Goal: Information Seeking & Learning: Learn about a topic

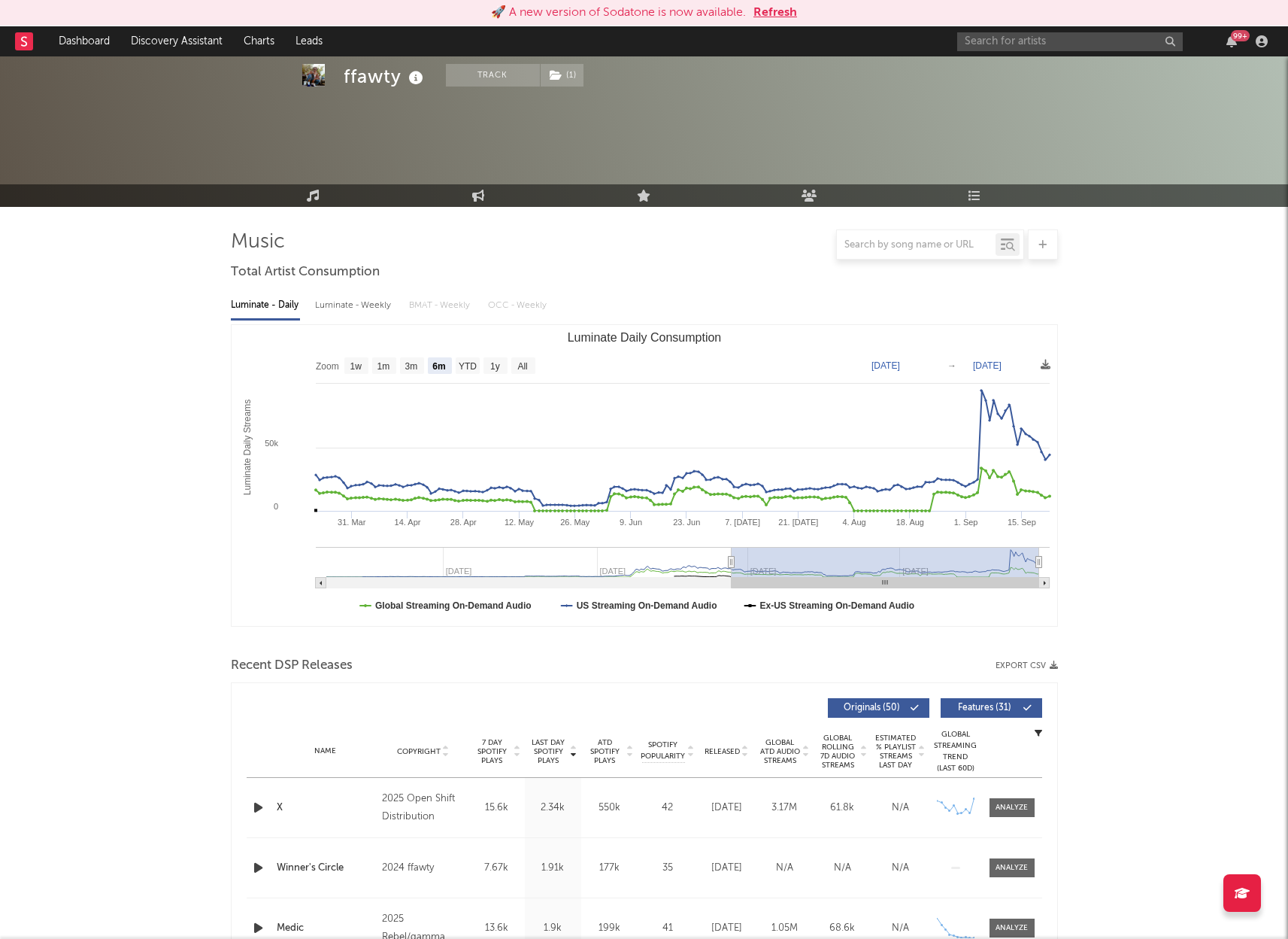
select select "6m"
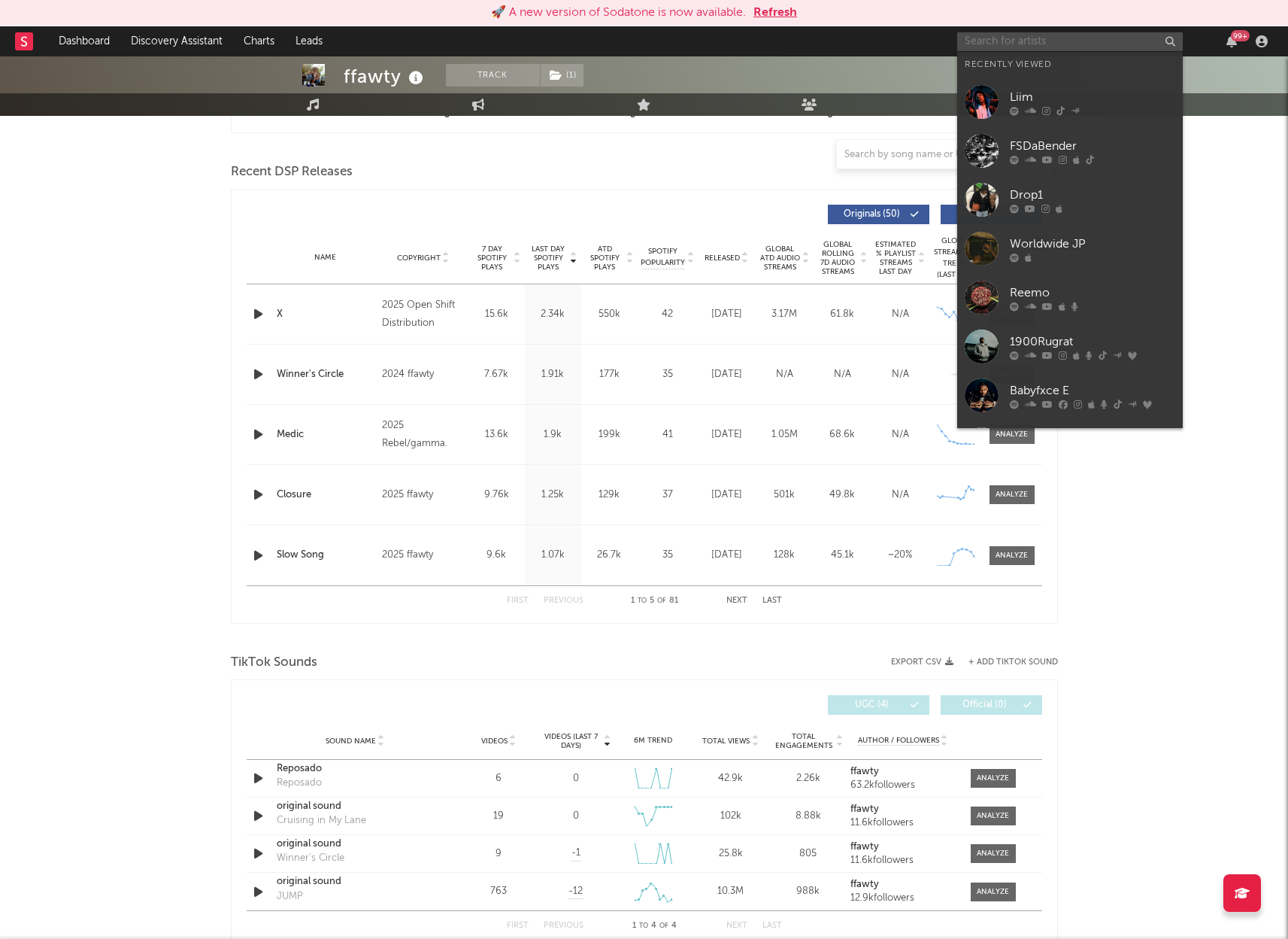
click at [1004, 47] on input "text" at bounding box center [1070, 41] width 226 height 19
click at [1094, 296] on div "Reemo" at bounding box center [1093, 293] width 166 height 18
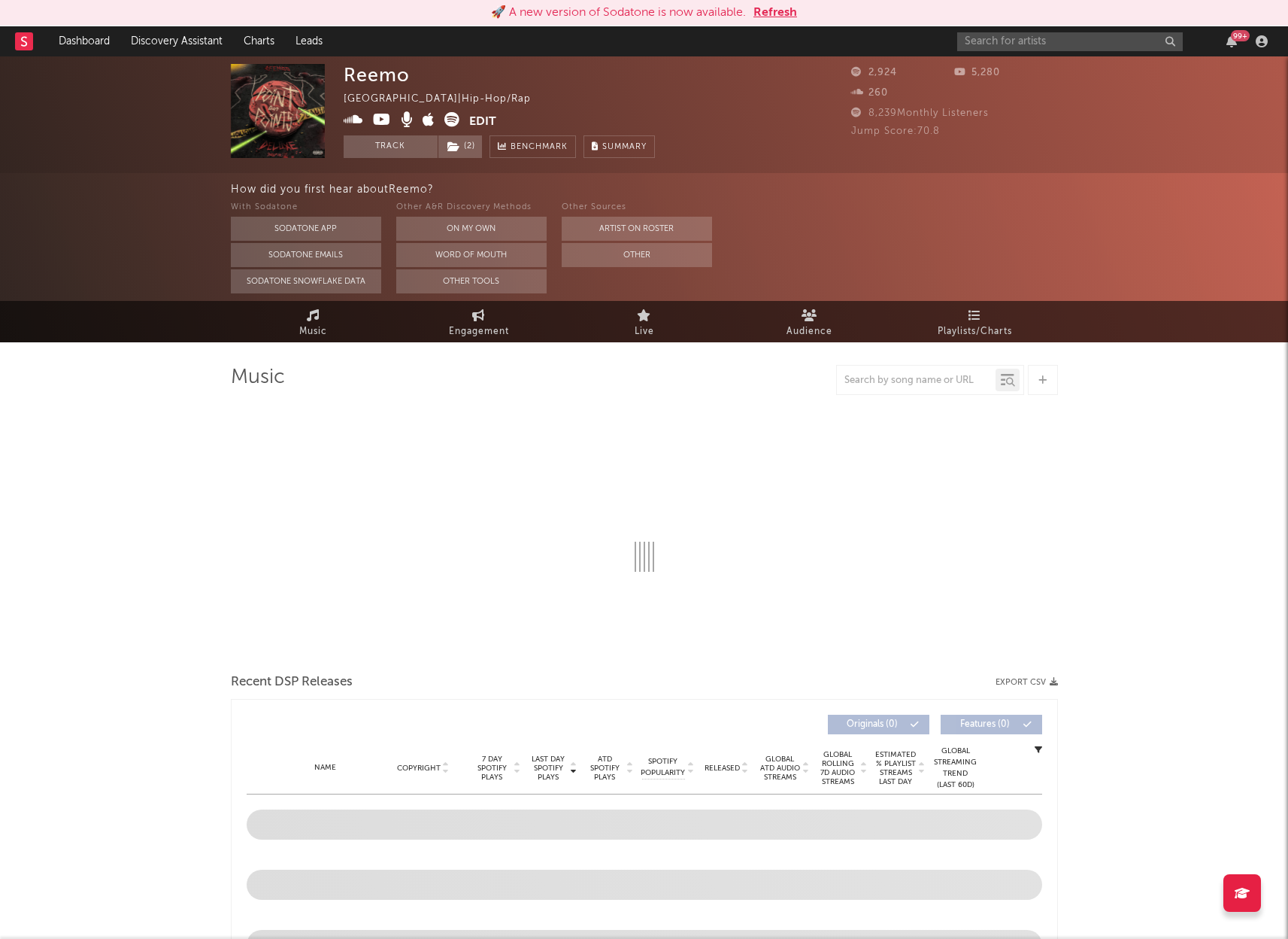
select select "6m"
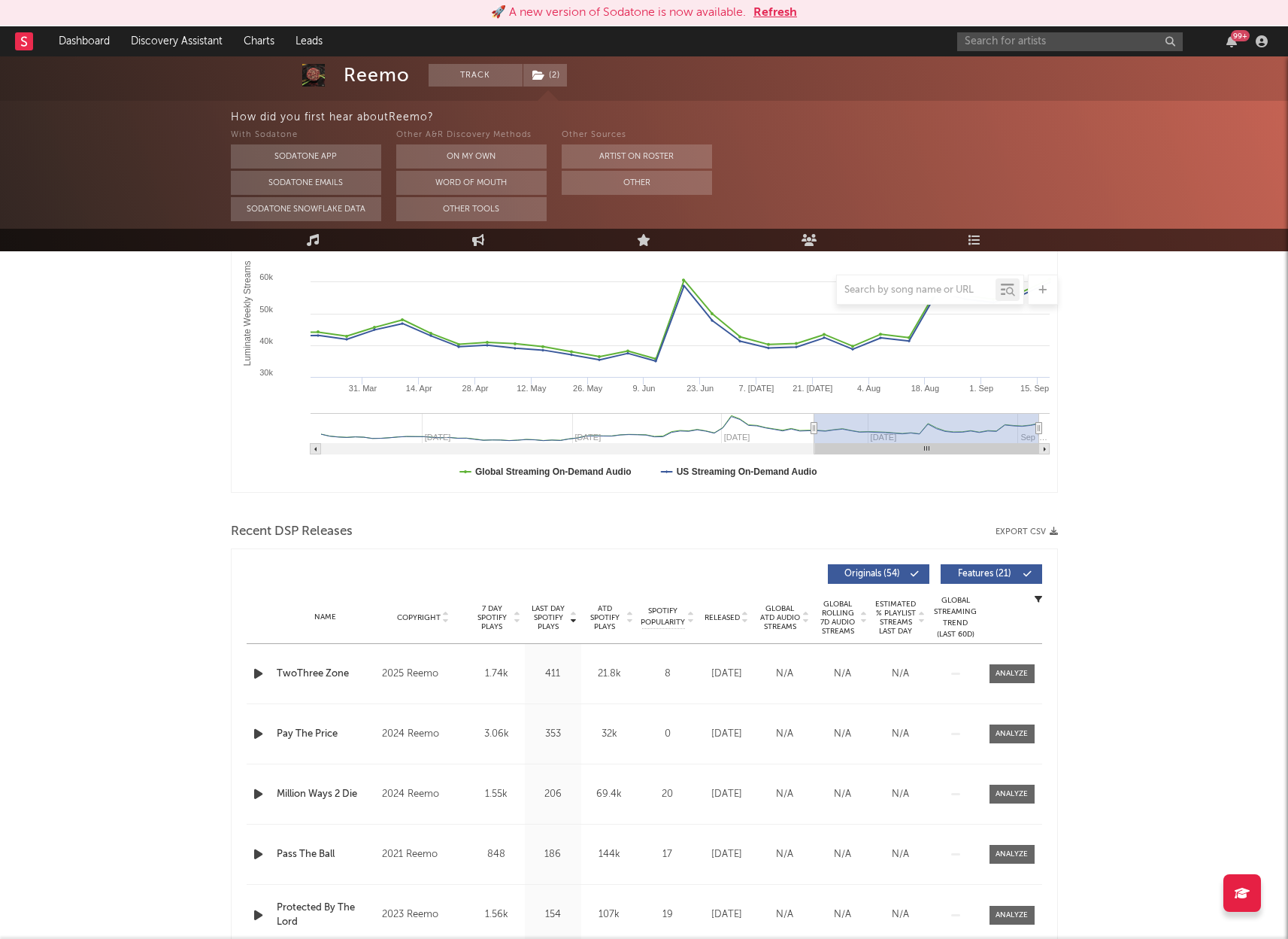
scroll to position [169, 0]
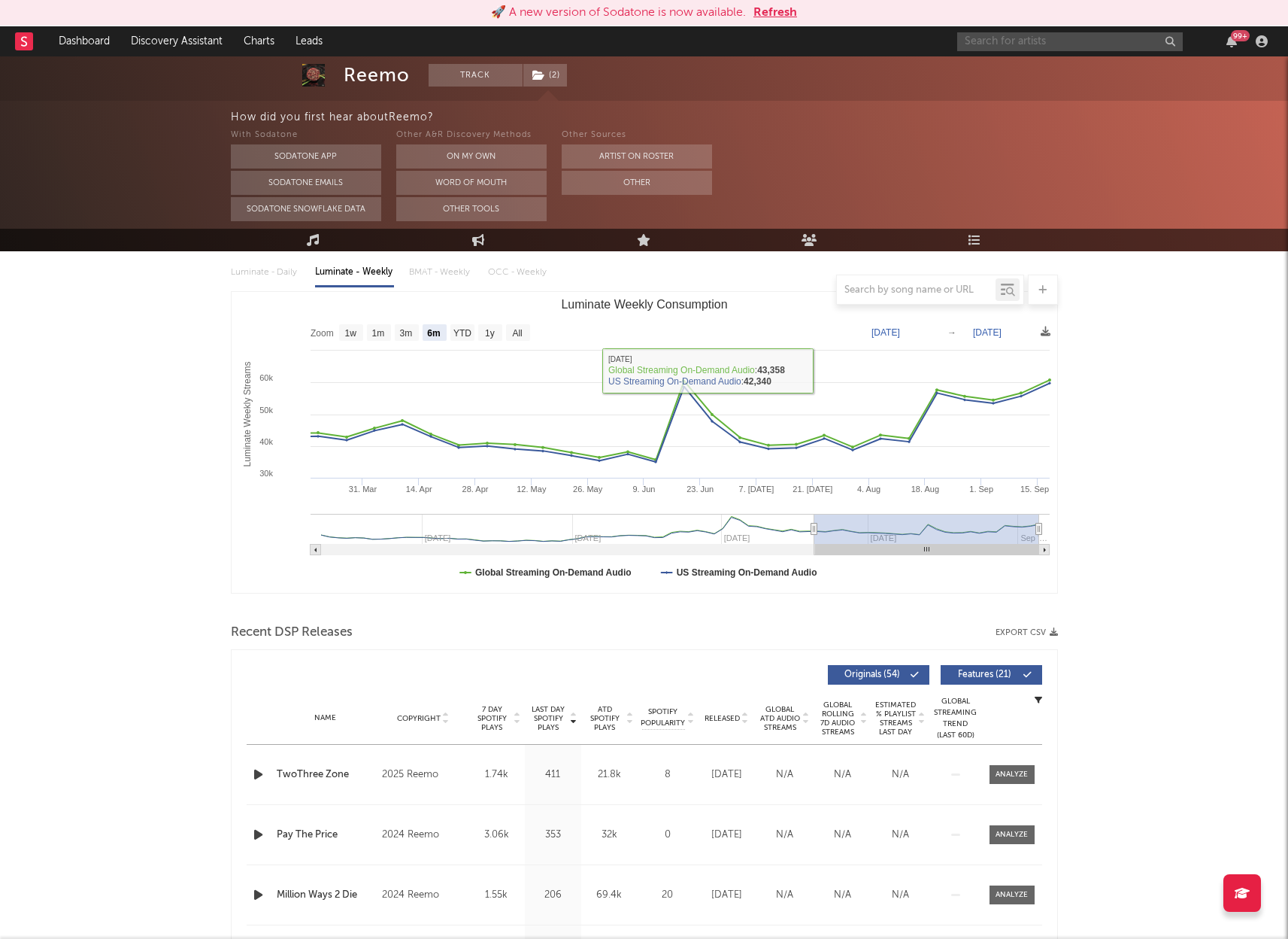
click at [1061, 38] on input "text" at bounding box center [1070, 41] width 226 height 19
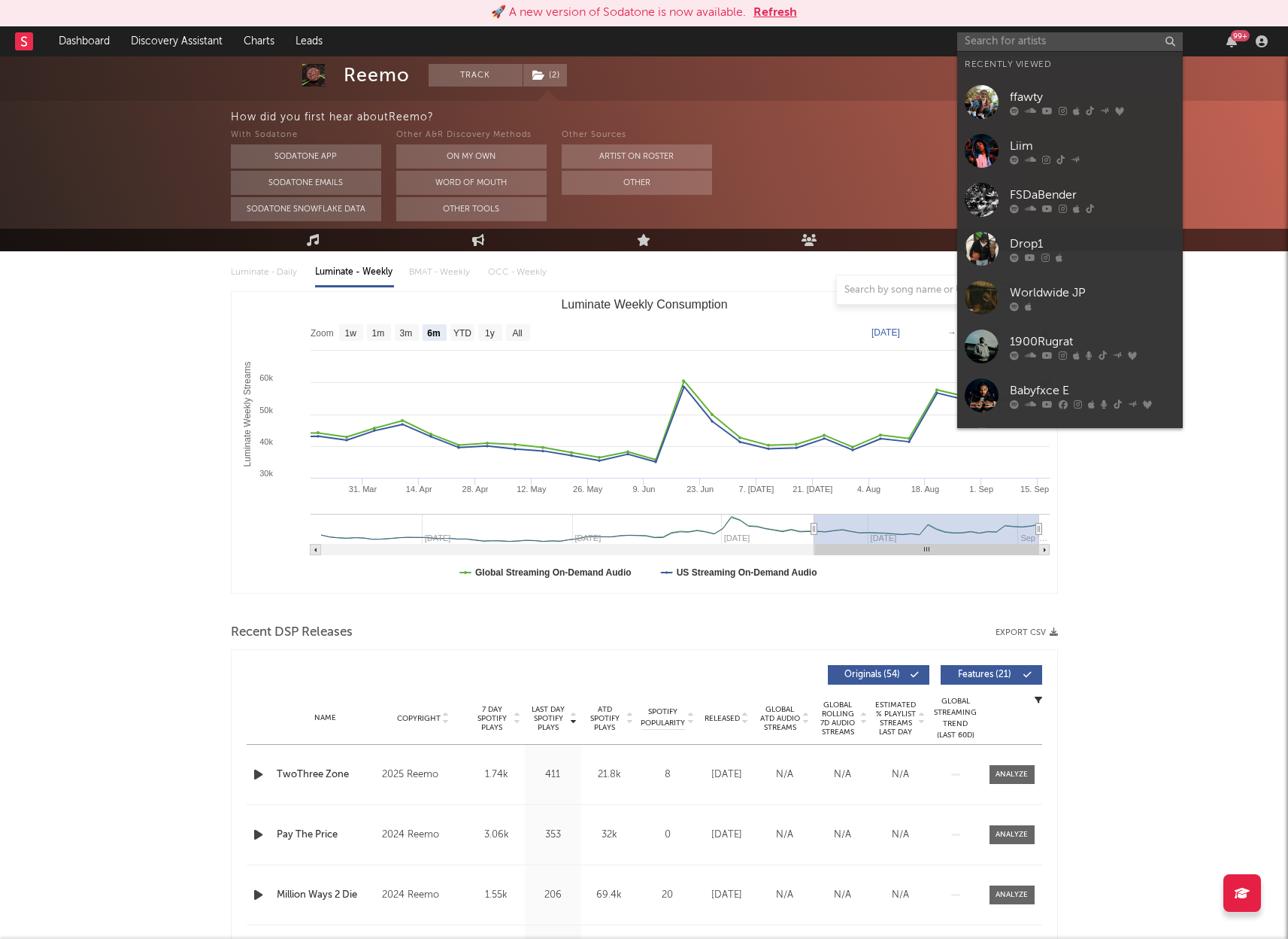
click at [1037, 296] on div "Worldwide JP" at bounding box center [1093, 293] width 166 height 18
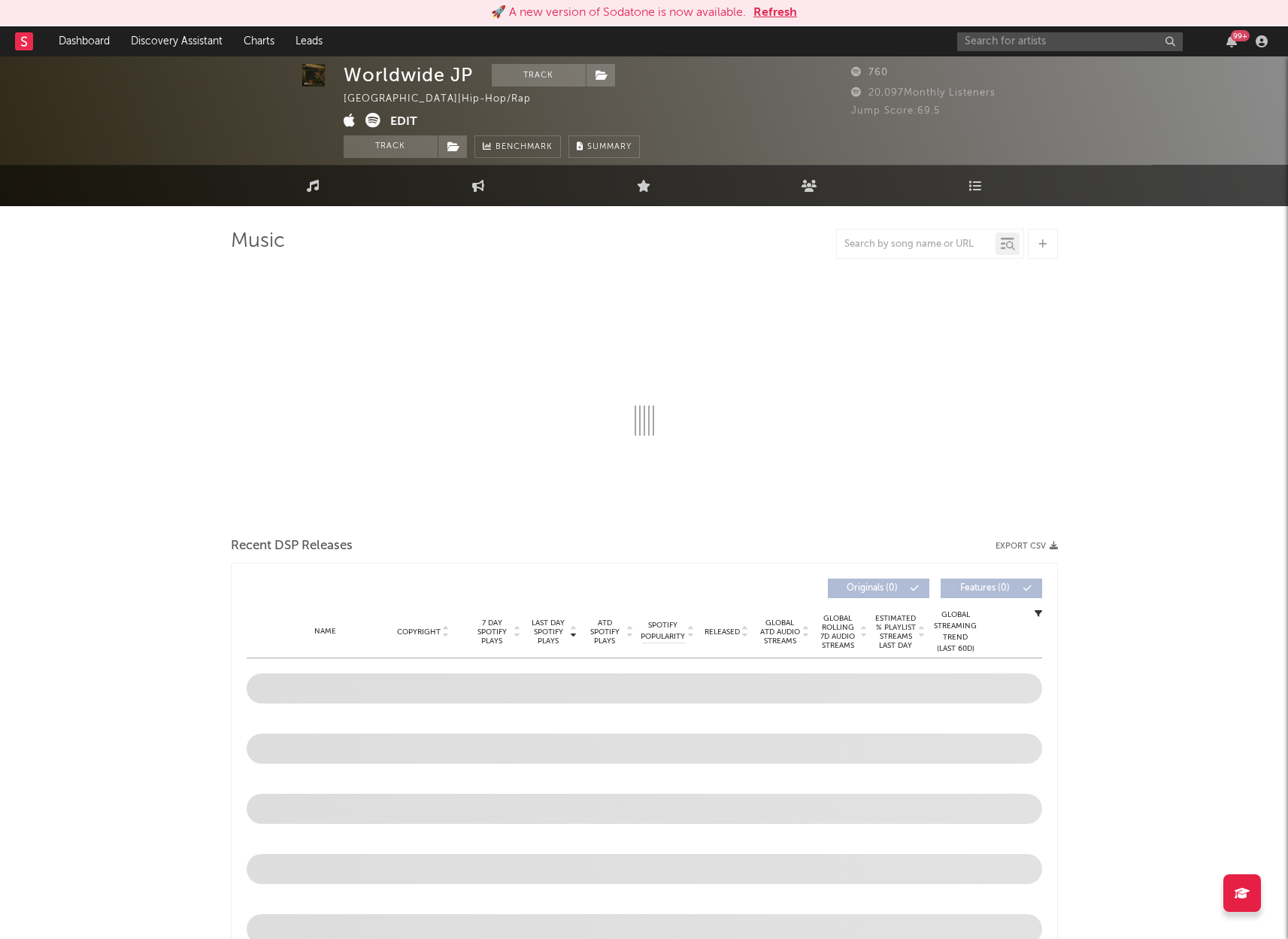
select select "1w"
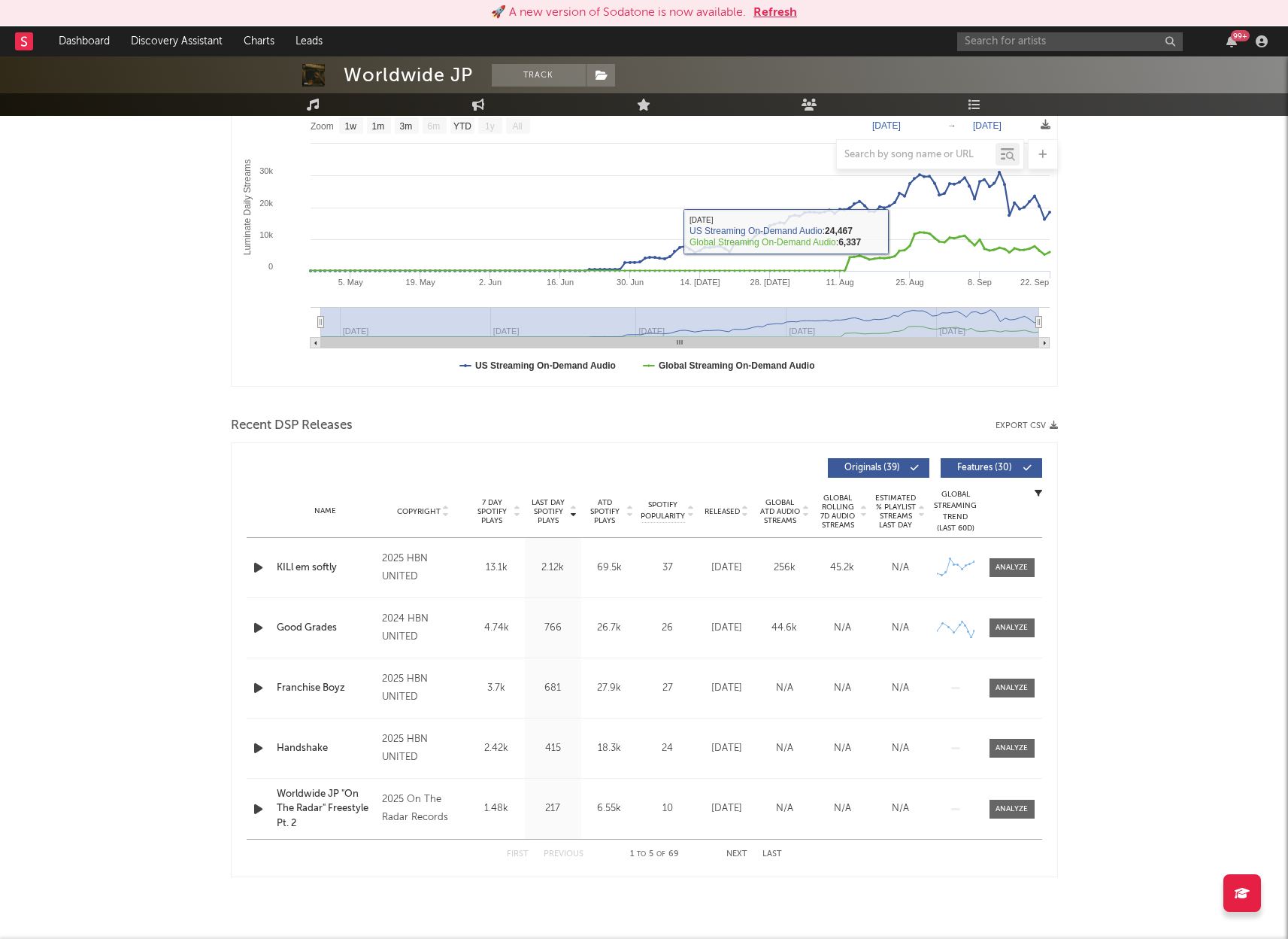
scroll to position [249, 0]
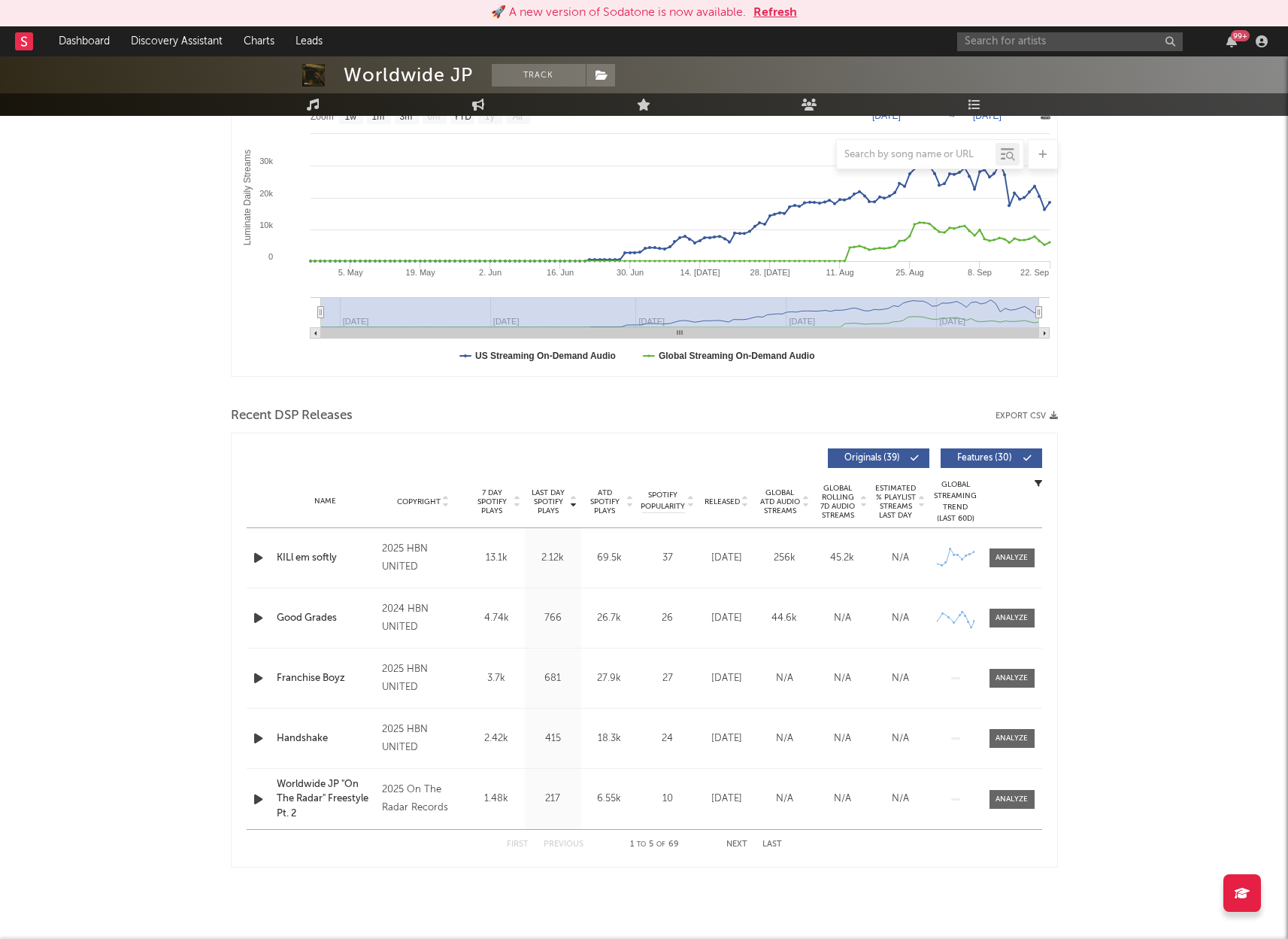
drag, startPoint x: 1010, startPoint y: 556, endPoint x: 1006, endPoint y: 537, distance: 19.4
click at [1010, 556] on div at bounding box center [1011, 557] width 32 height 11
select select "1w"
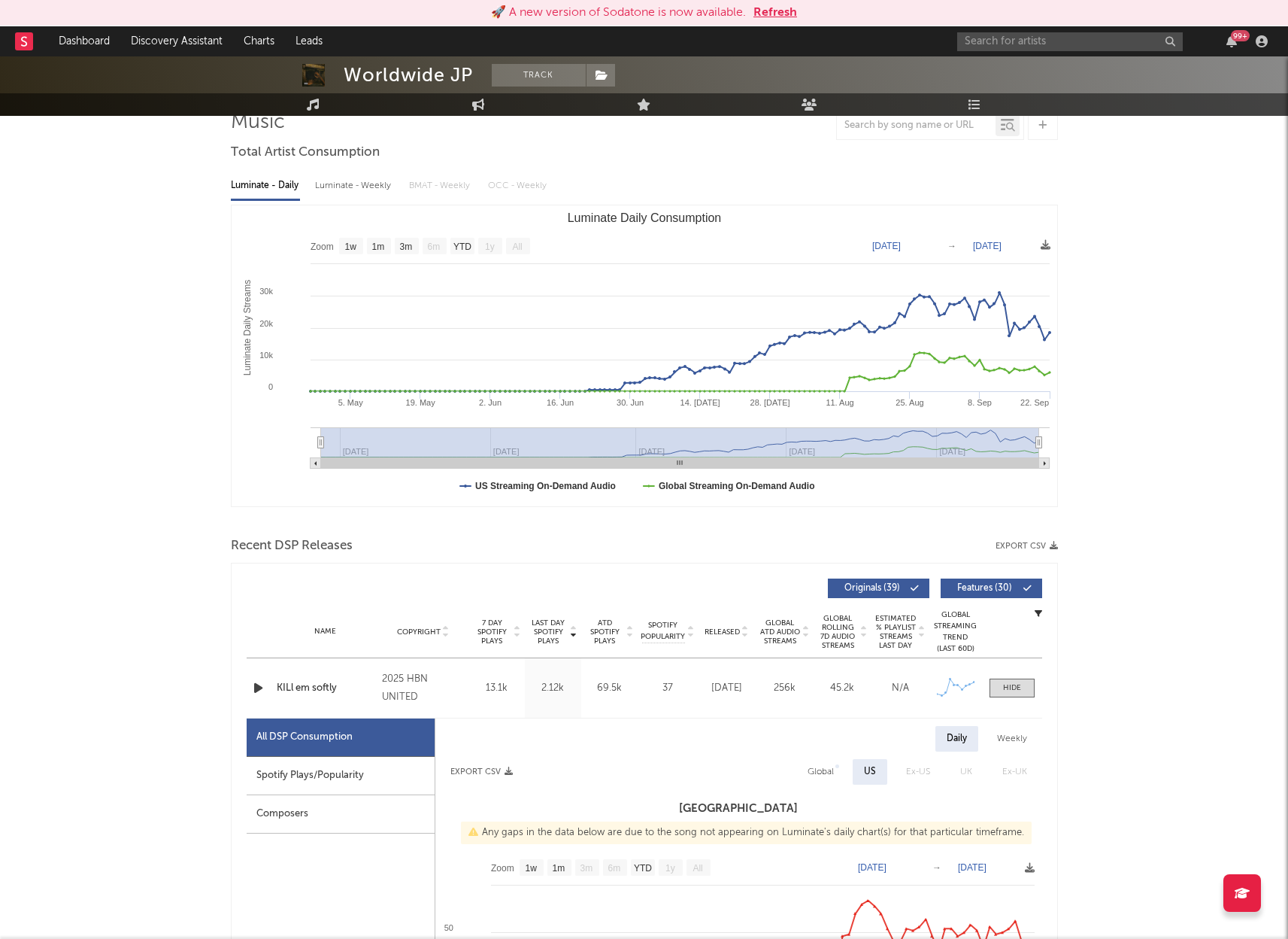
scroll to position [73, 0]
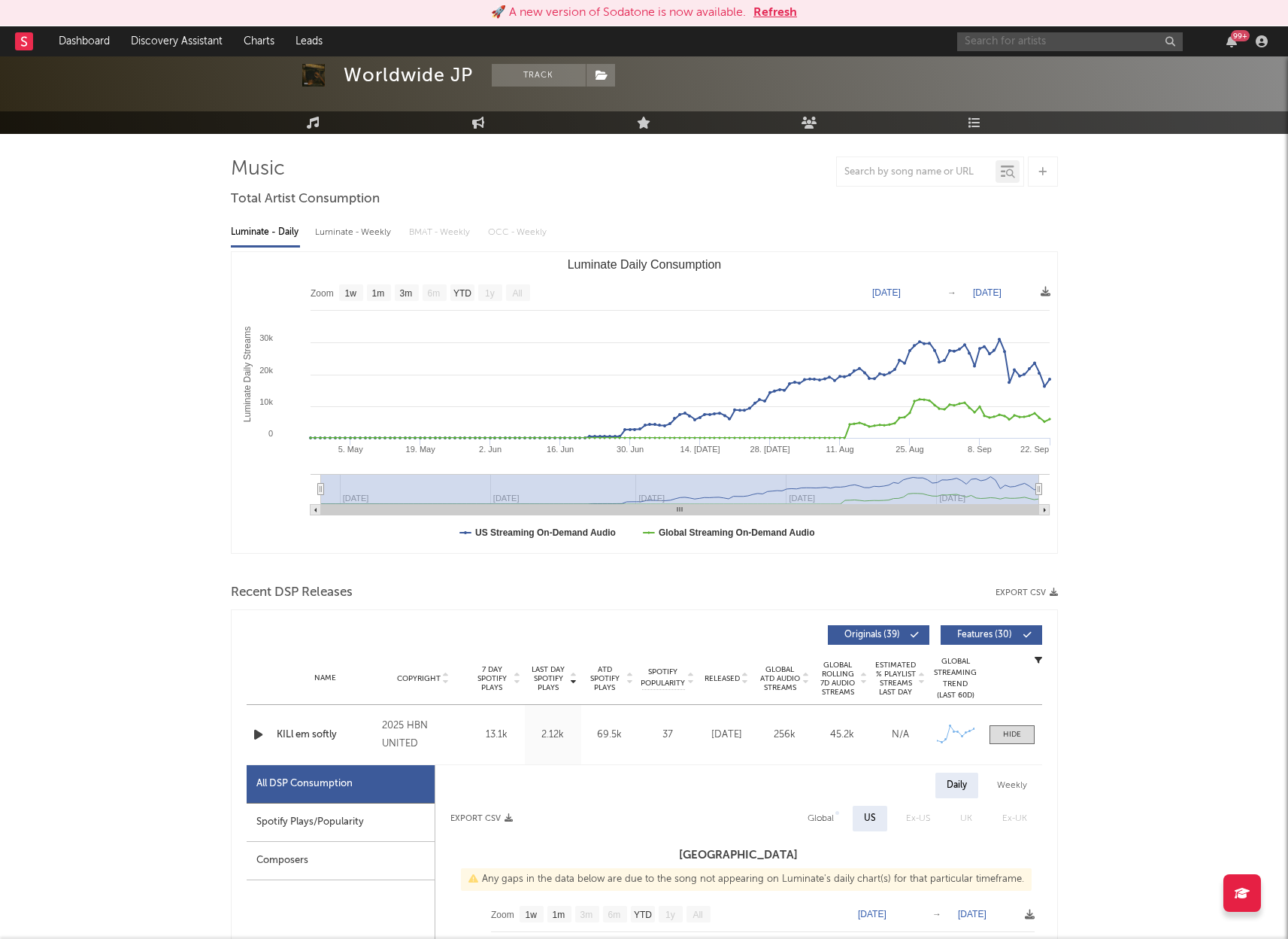
click at [1071, 39] on input "text" at bounding box center [1070, 41] width 226 height 19
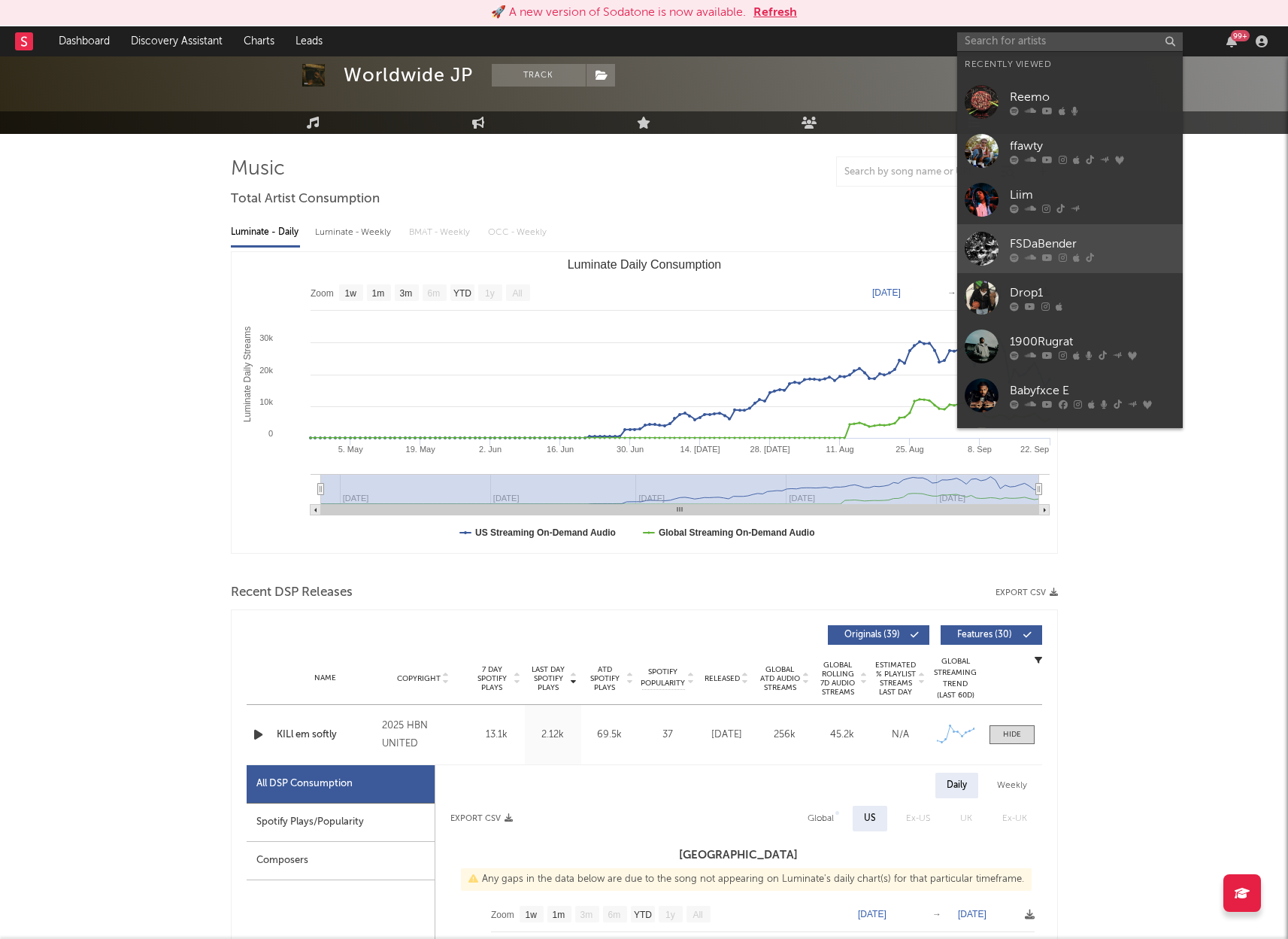
click at [1048, 236] on div "FSDaBender" at bounding box center [1093, 244] width 166 height 18
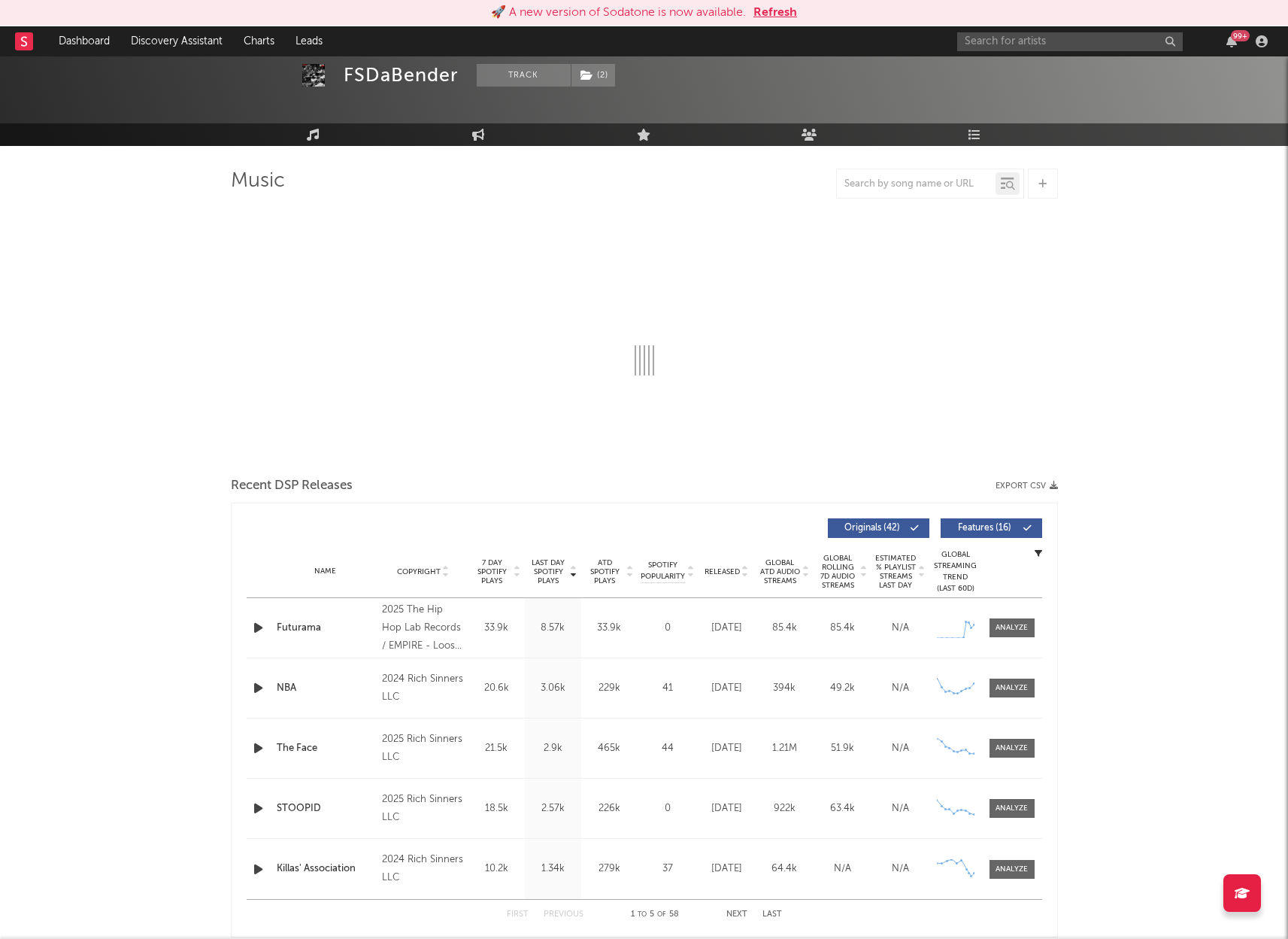
select select "6m"
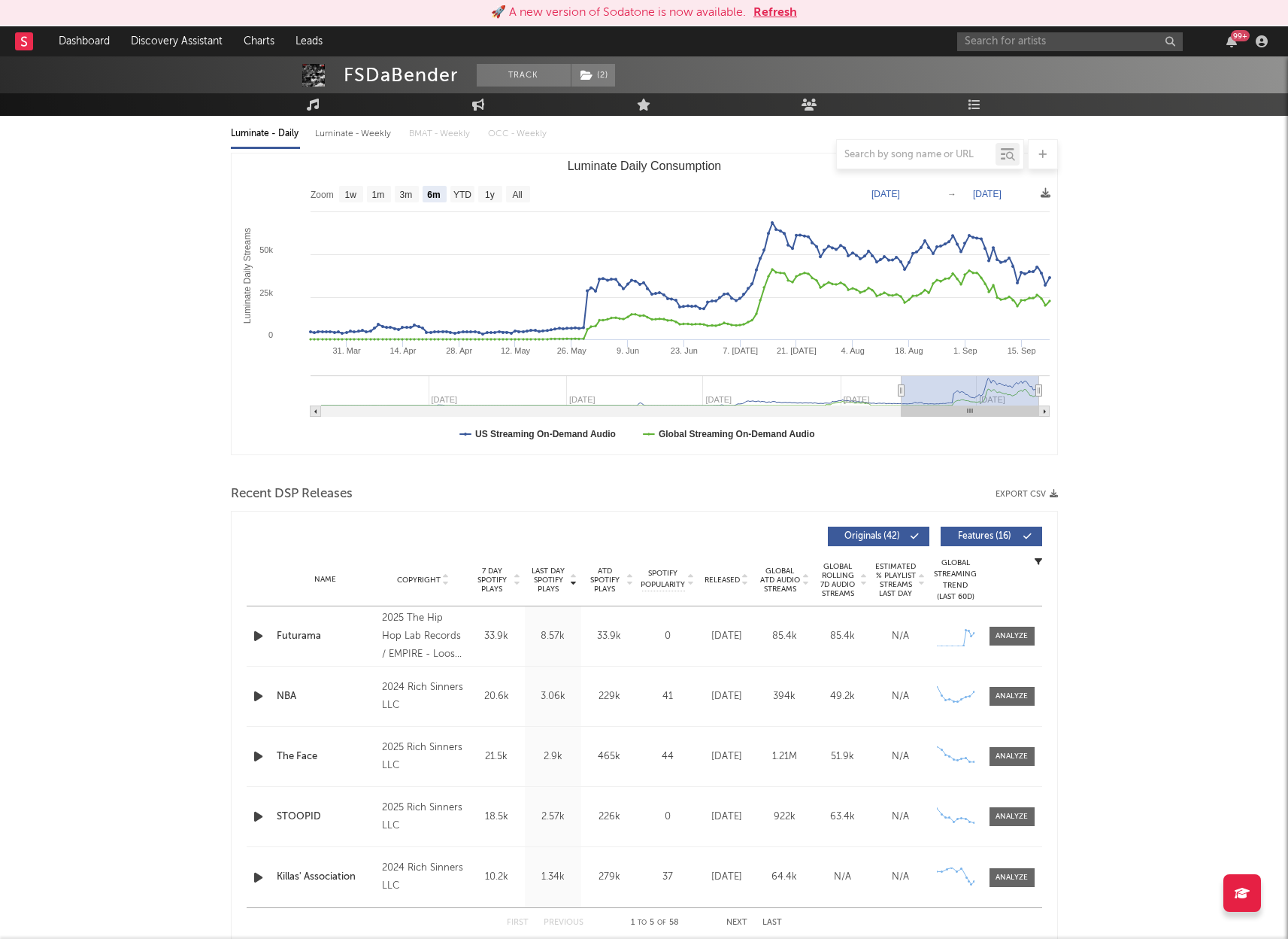
scroll to position [177, 0]
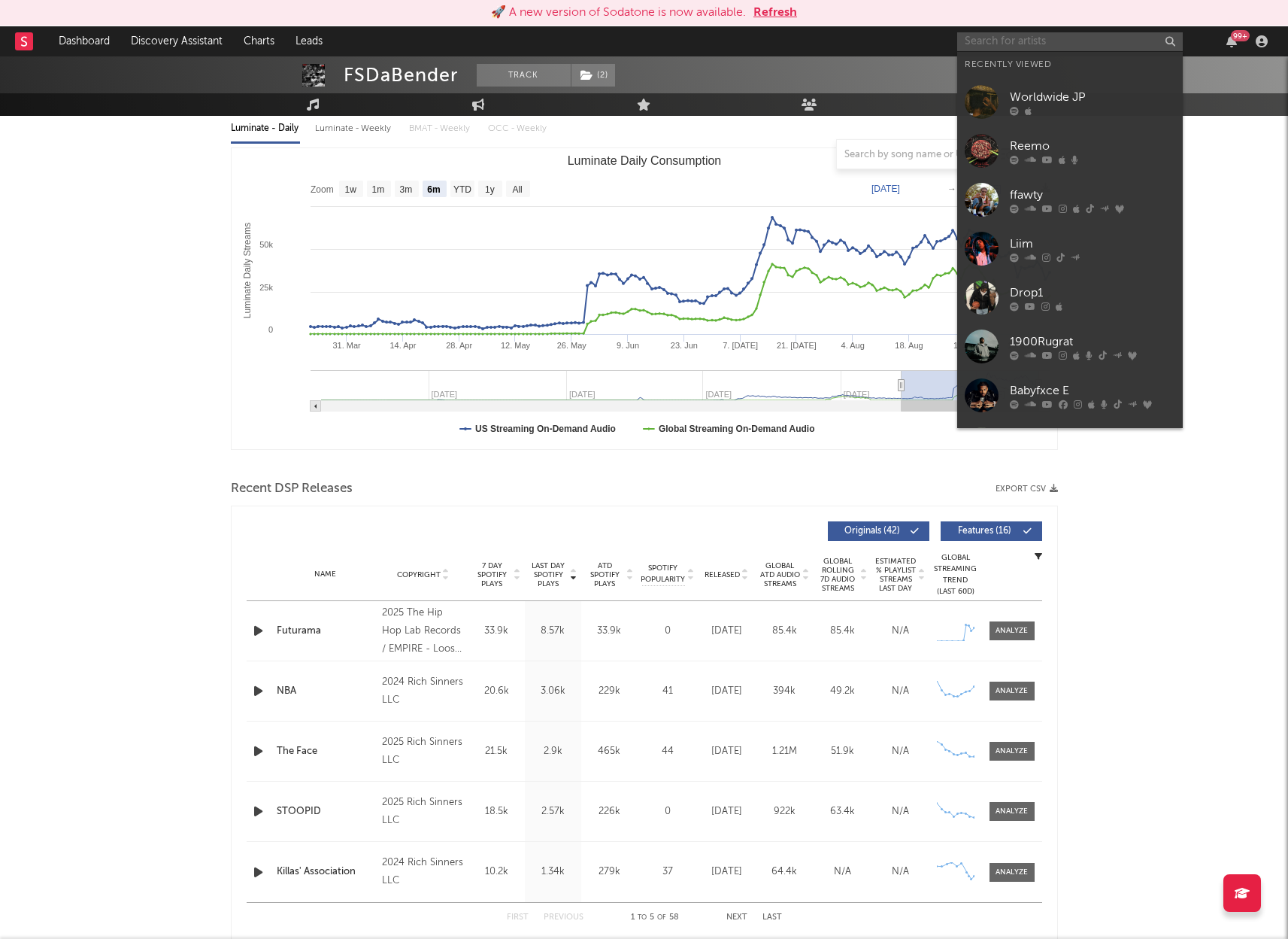
click at [1084, 40] on input "text" at bounding box center [1070, 41] width 226 height 19
click at [1073, 292] on div "Drop1" at bounding box center [1093, 293] width 166 height 18
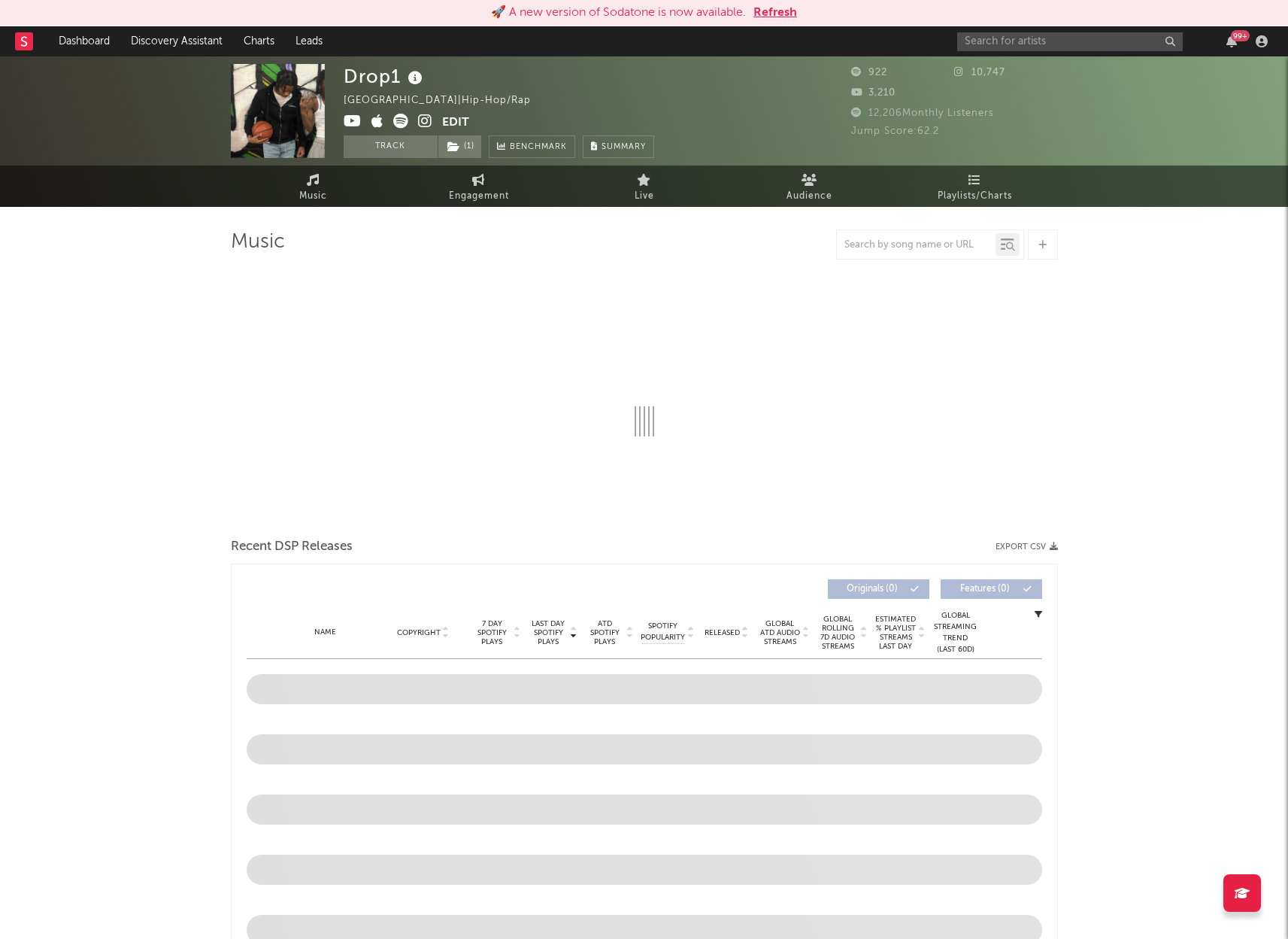
select select "1w"
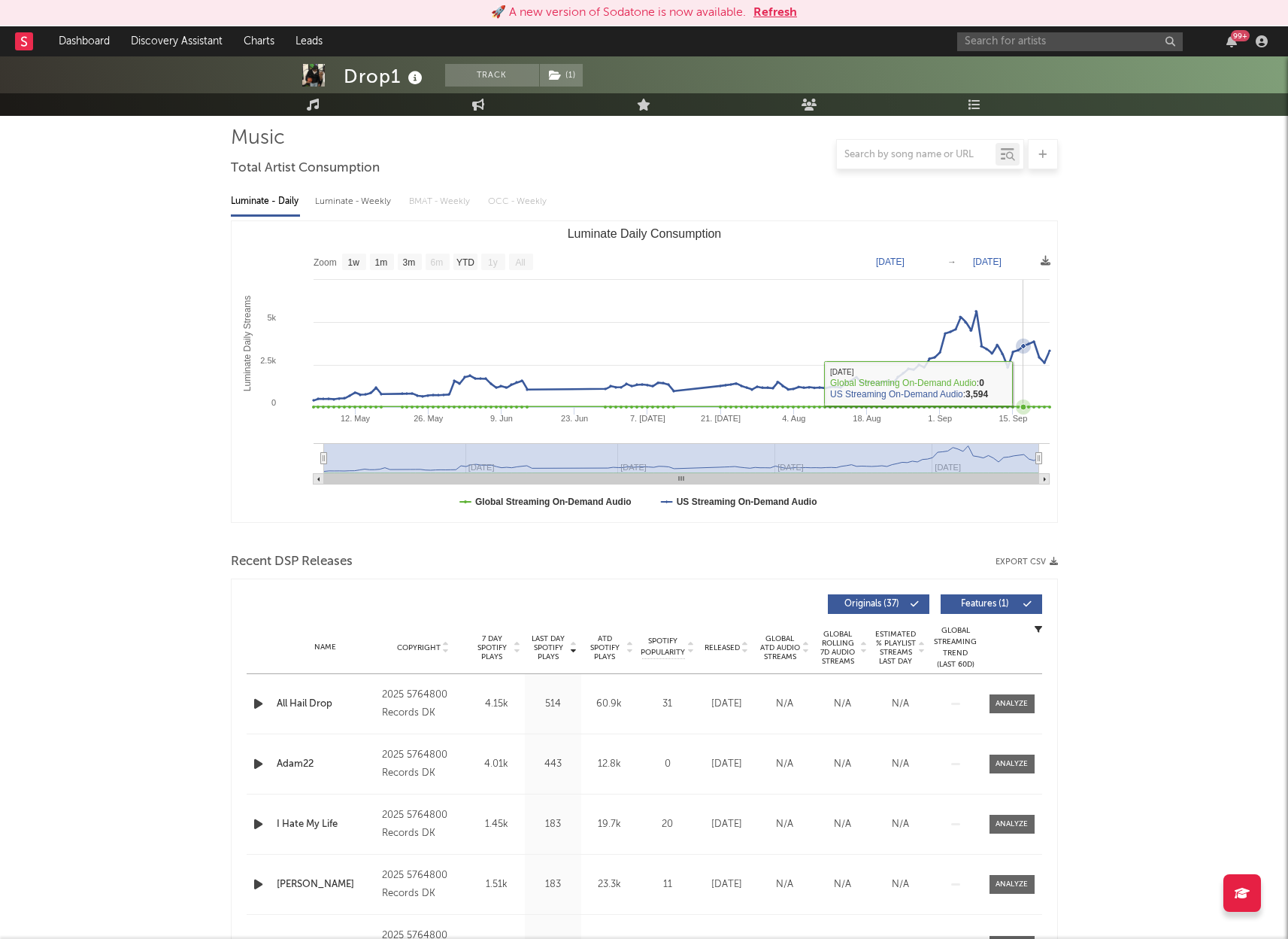
scroll to position [116, 0]
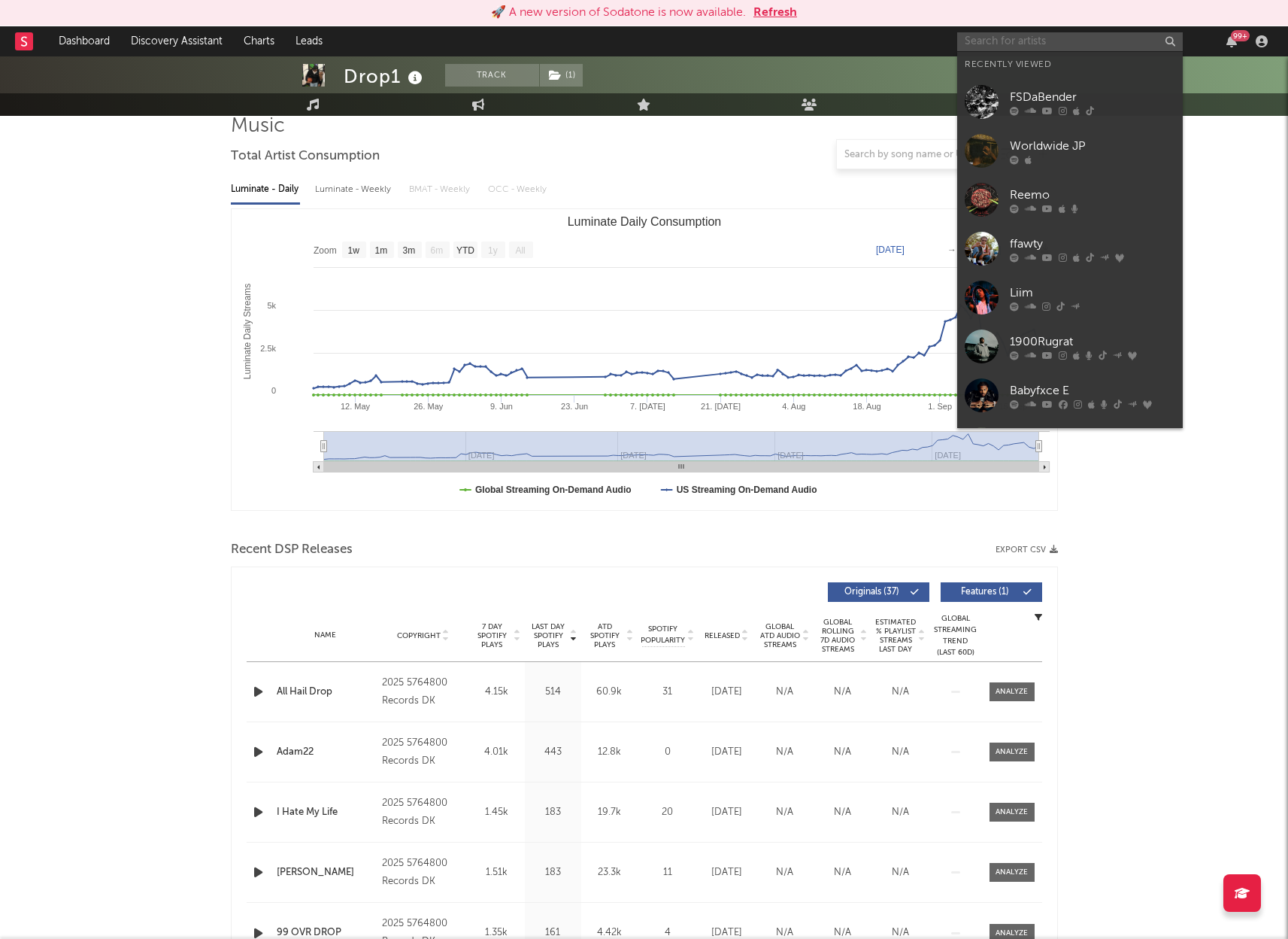
click at [1049, 40] on input "text" at bounding box center [1070, 41] width 226 height 19
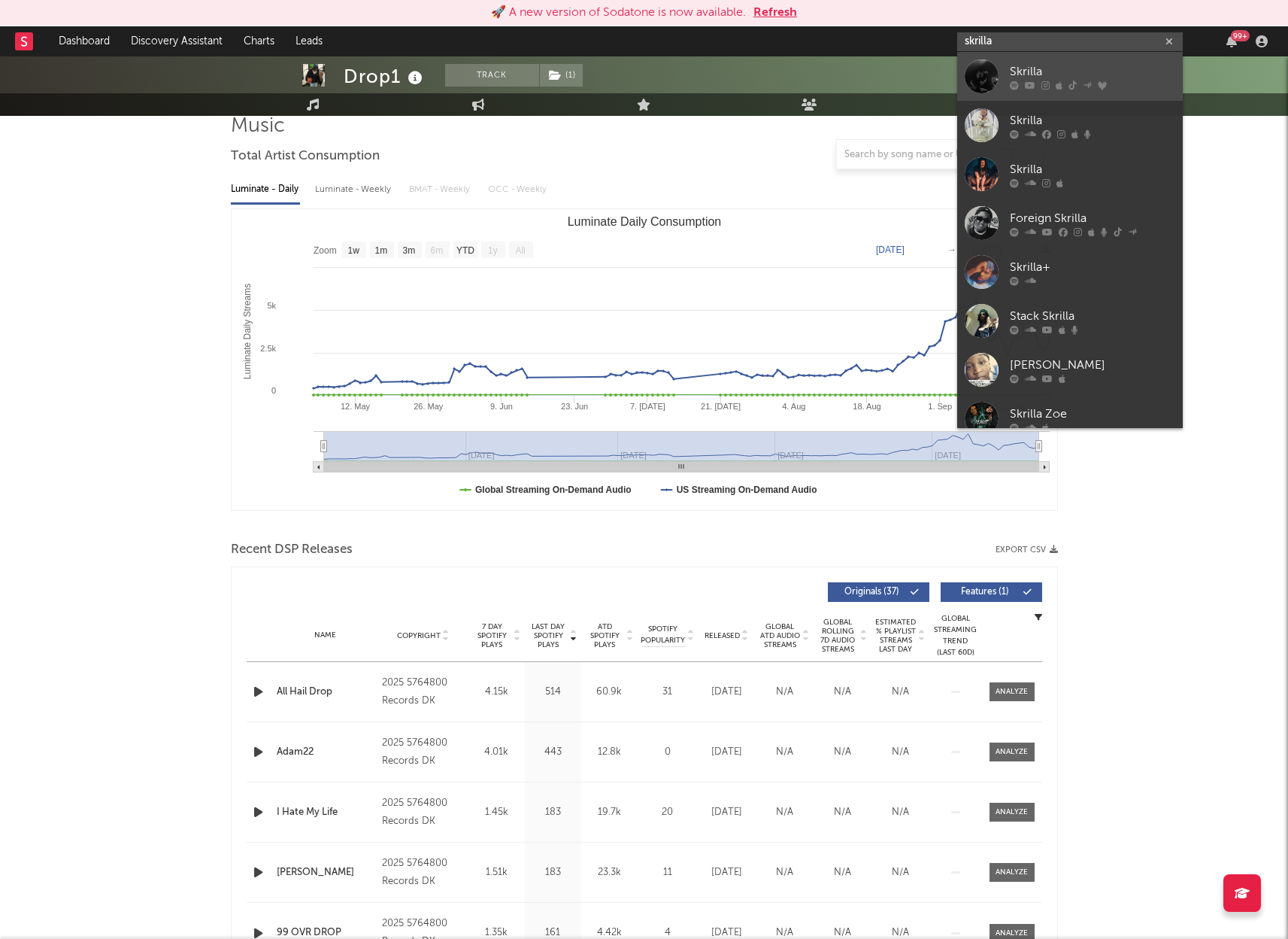
type input "skrilla"
click at [1084, 63] on div "Skrilla" at bounding box center [1093, 72] width 166 height 18
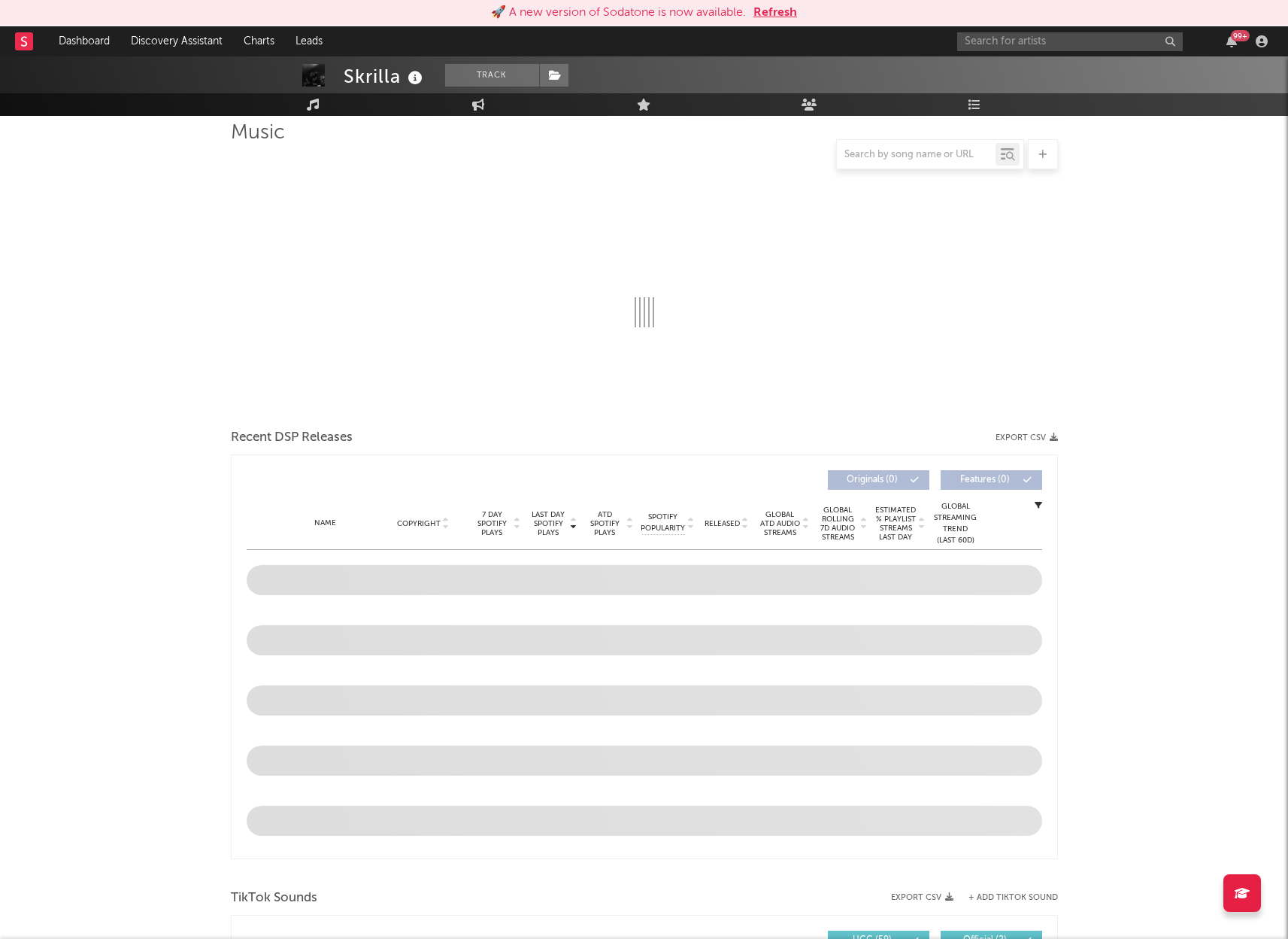
select select "6m"
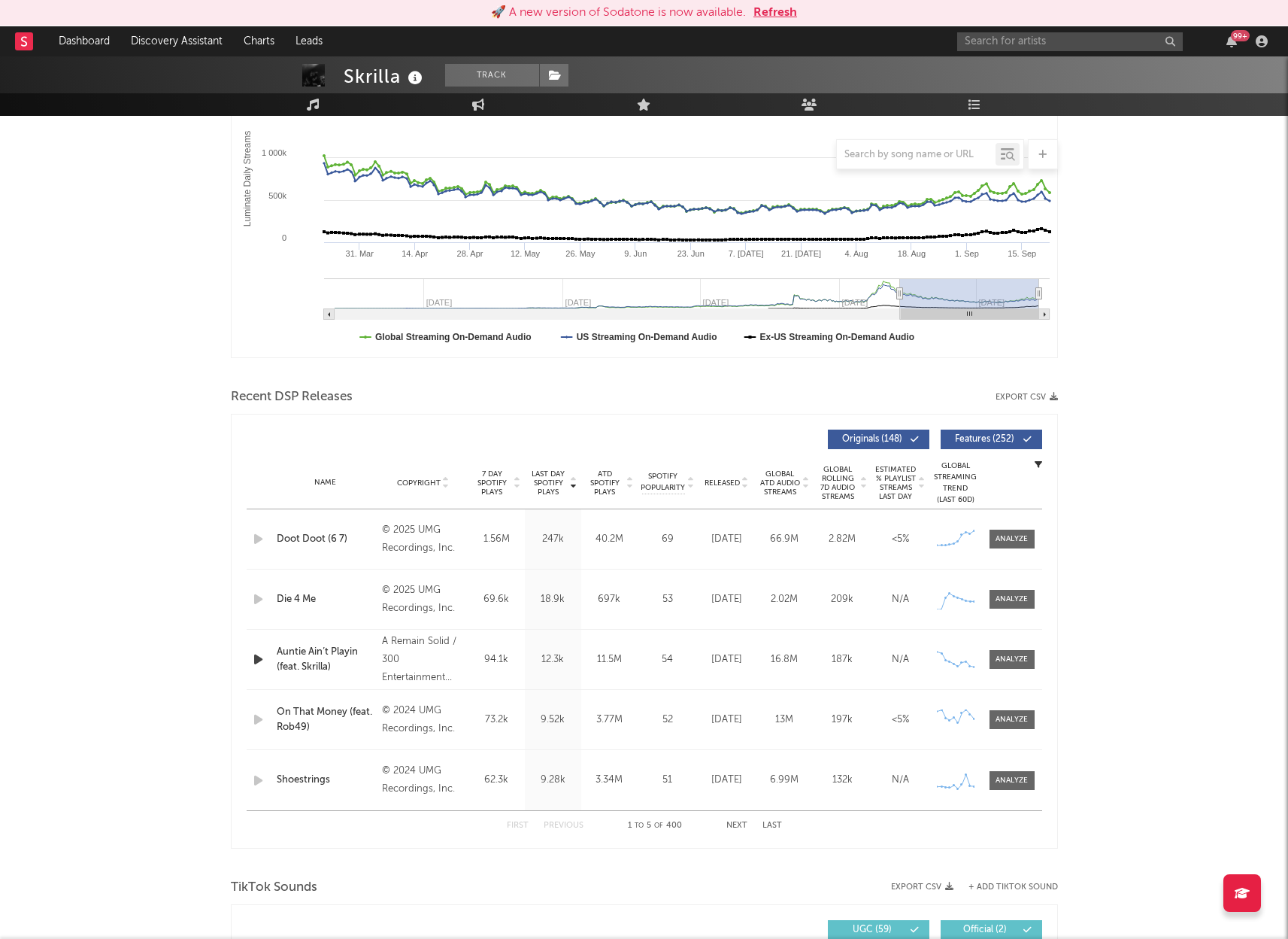
scroll to position [304, 0]
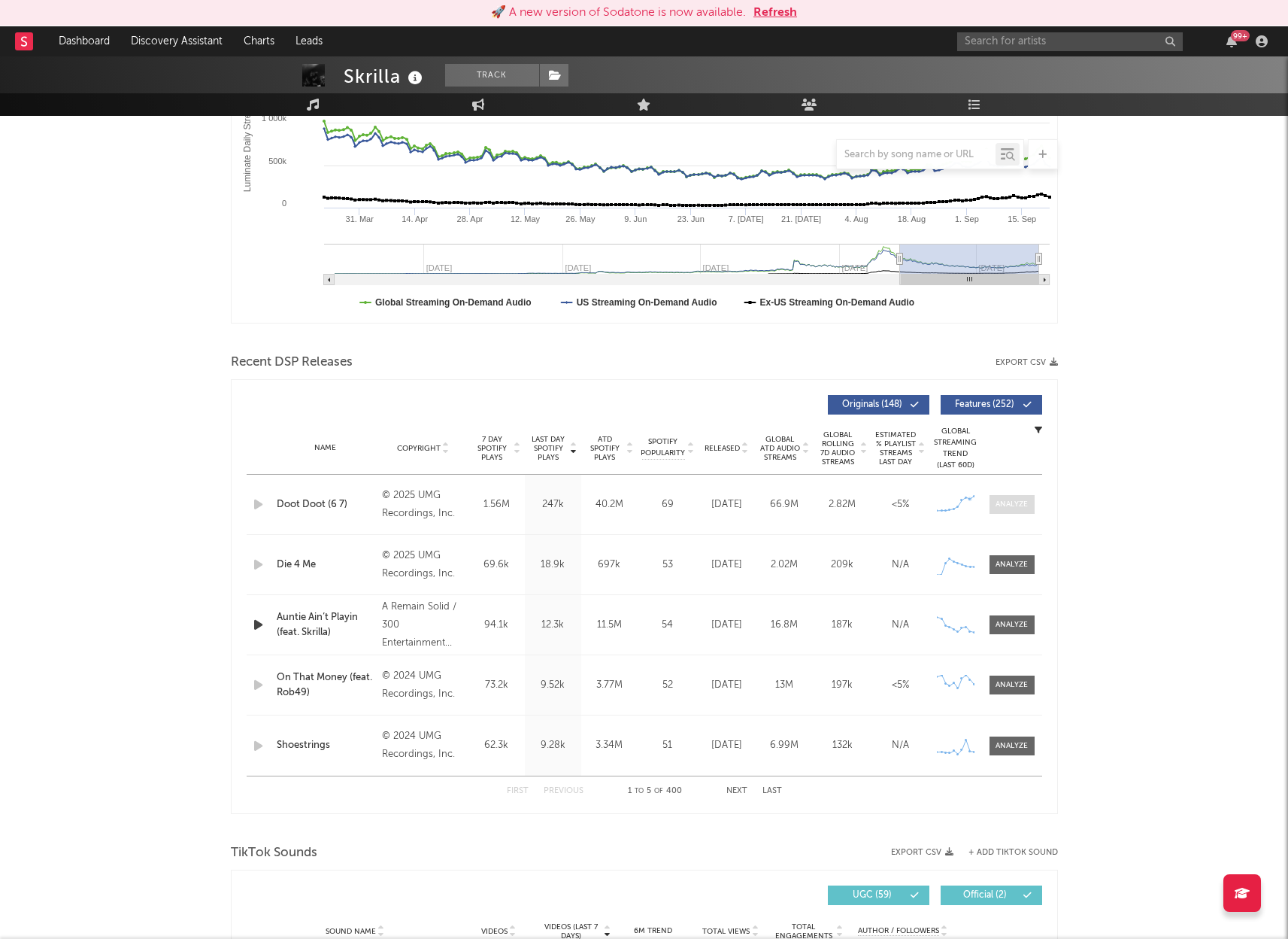
click at [1004, 507] on div at bounding box center [1011, 504] width 32 height 11
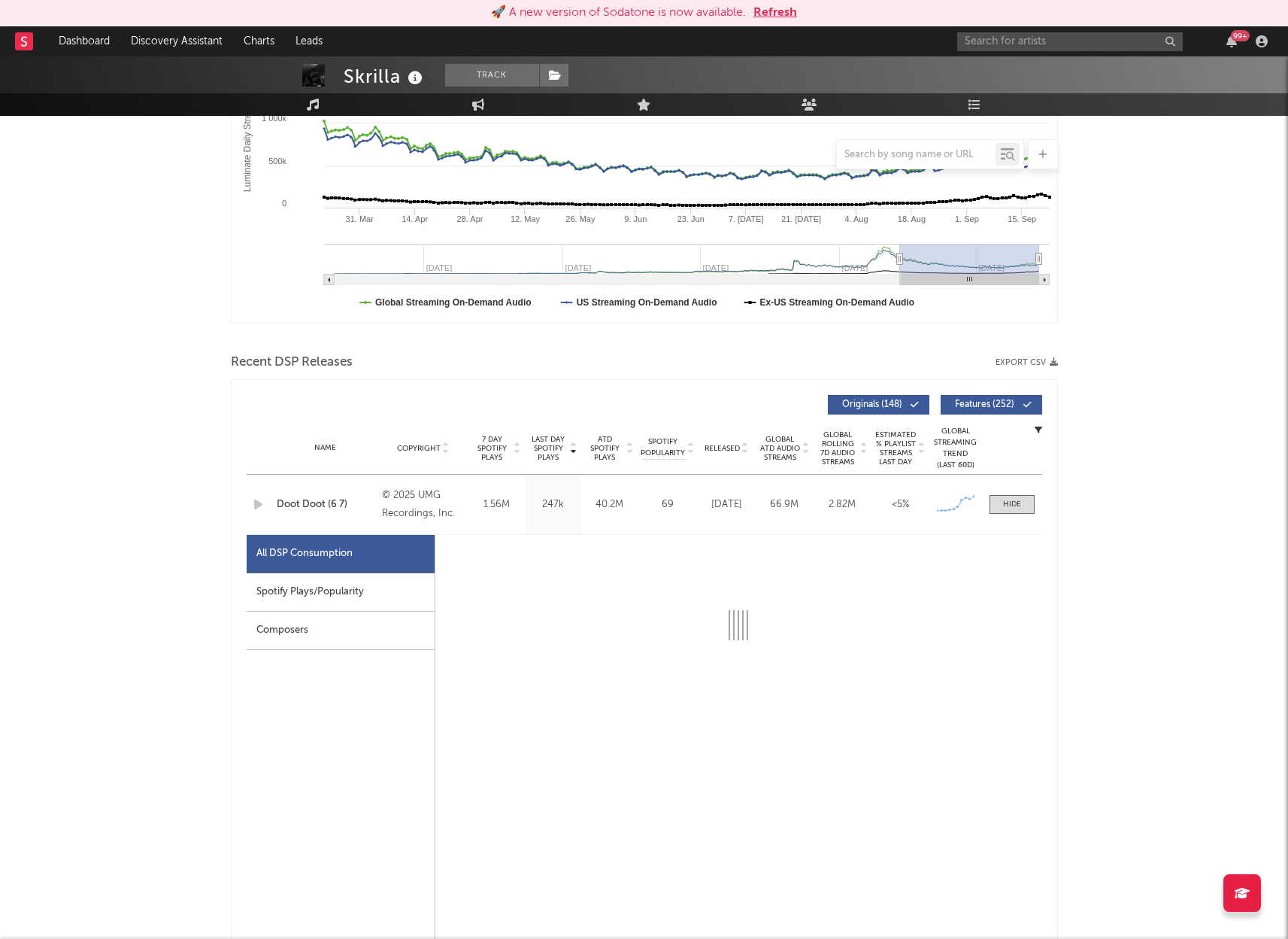
select select "6m"
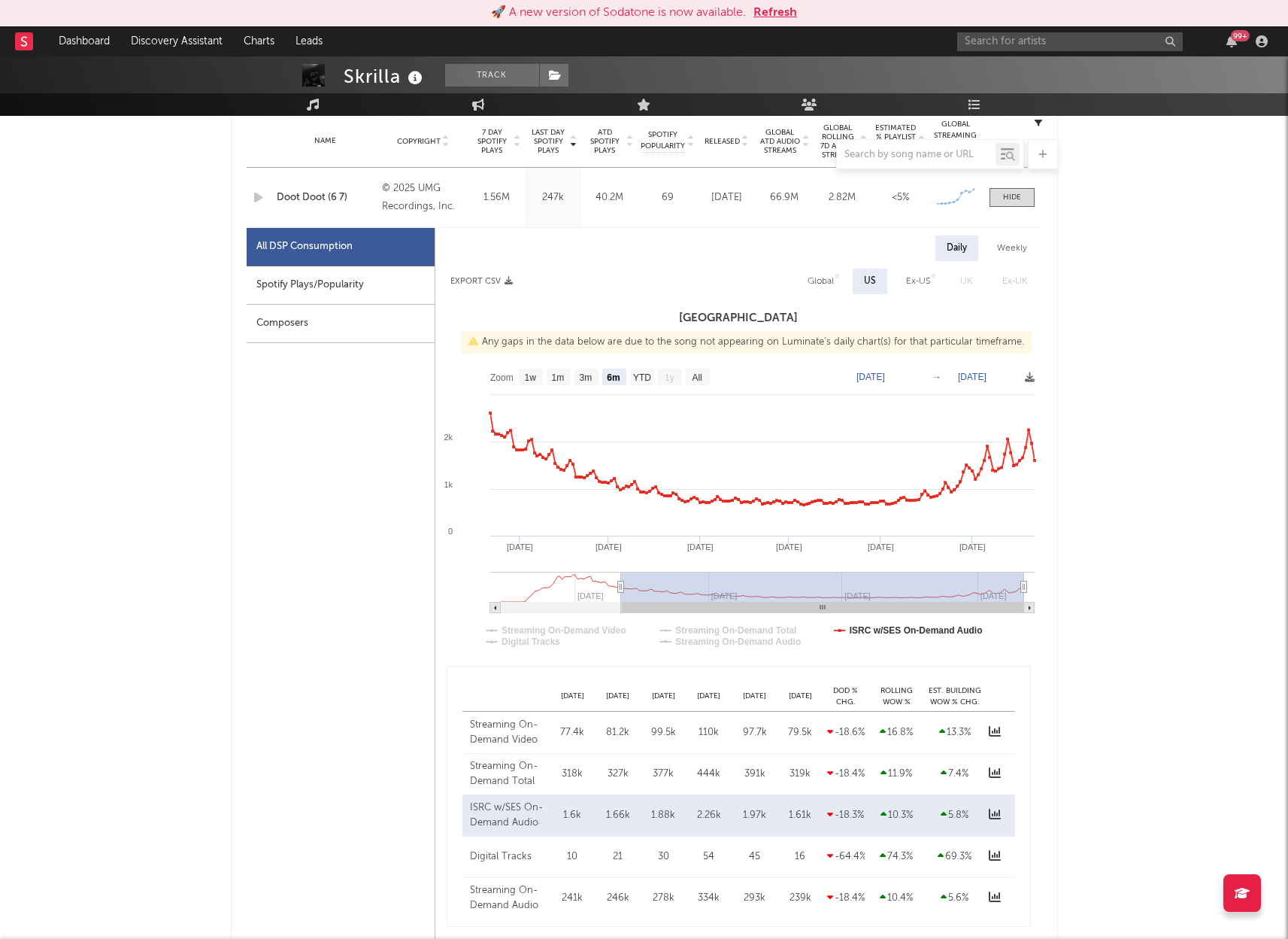
scroll to position [613, 0]
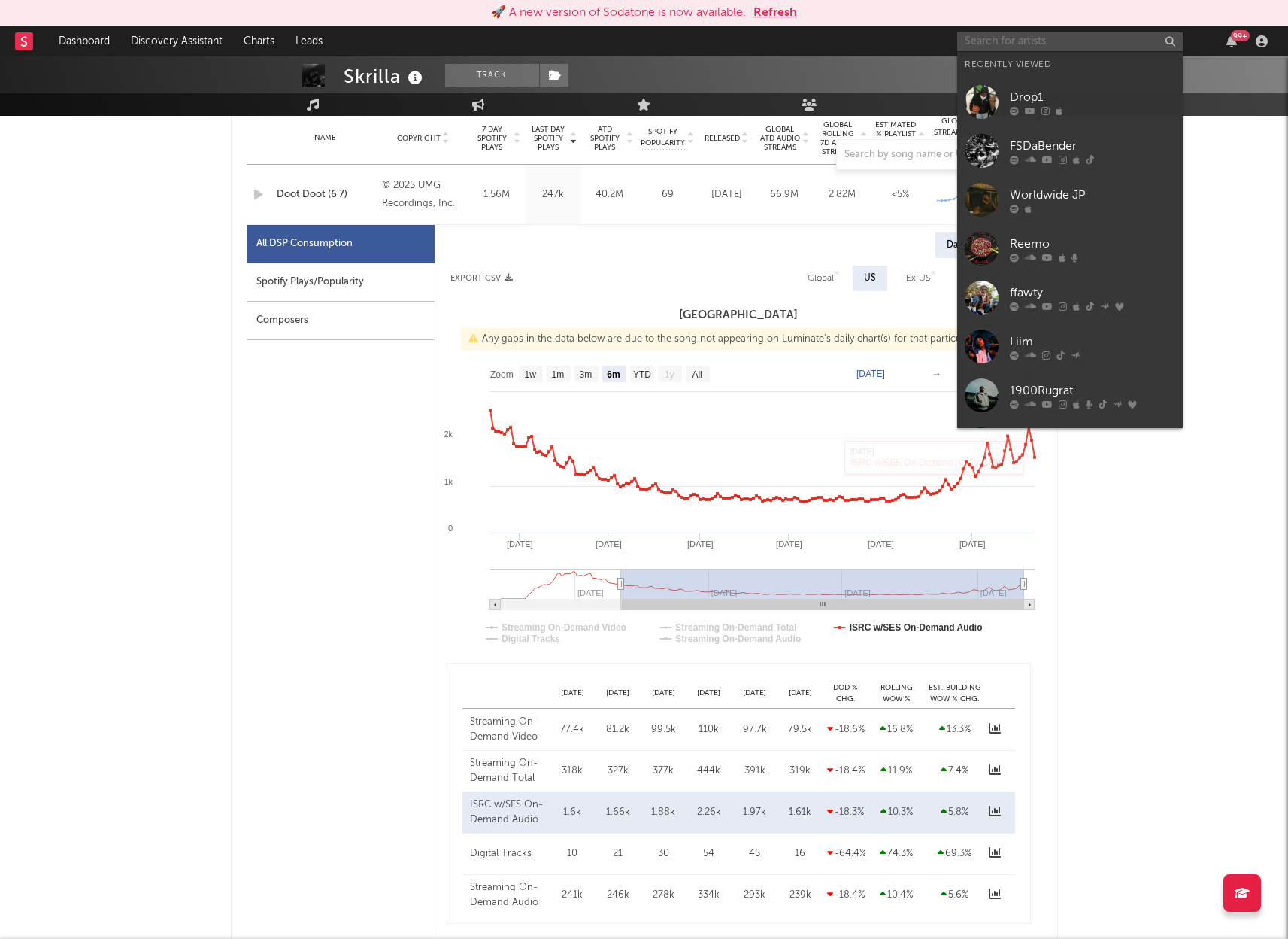
click at [1062, 40] on input "text" at bounding box center [1070, 41] width 226 height 19
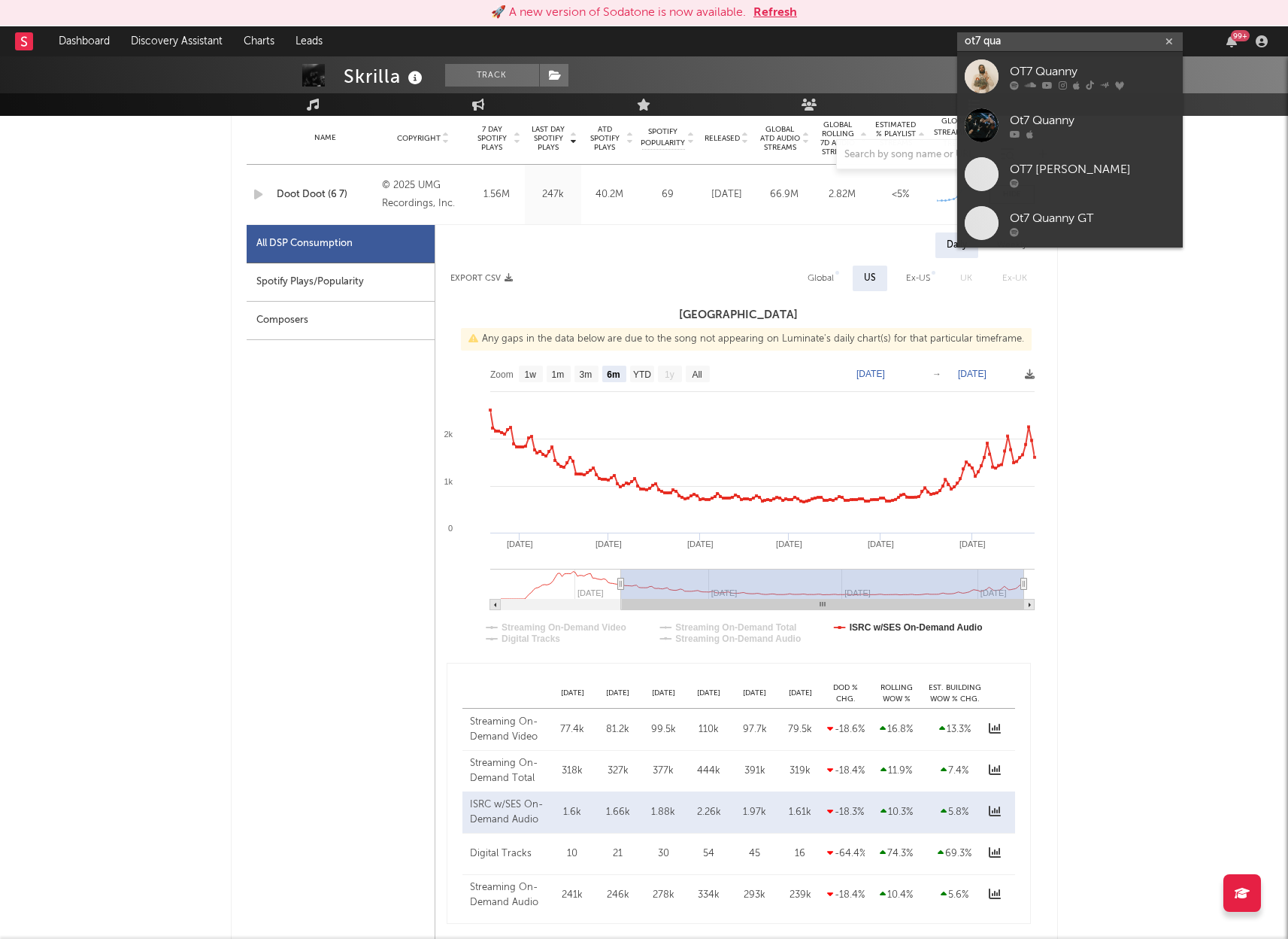
type input "ot7 qua"
click at [1091, 72] on div "OT7 Quanny" at bounding box center [1093, 72] width 166 height 18
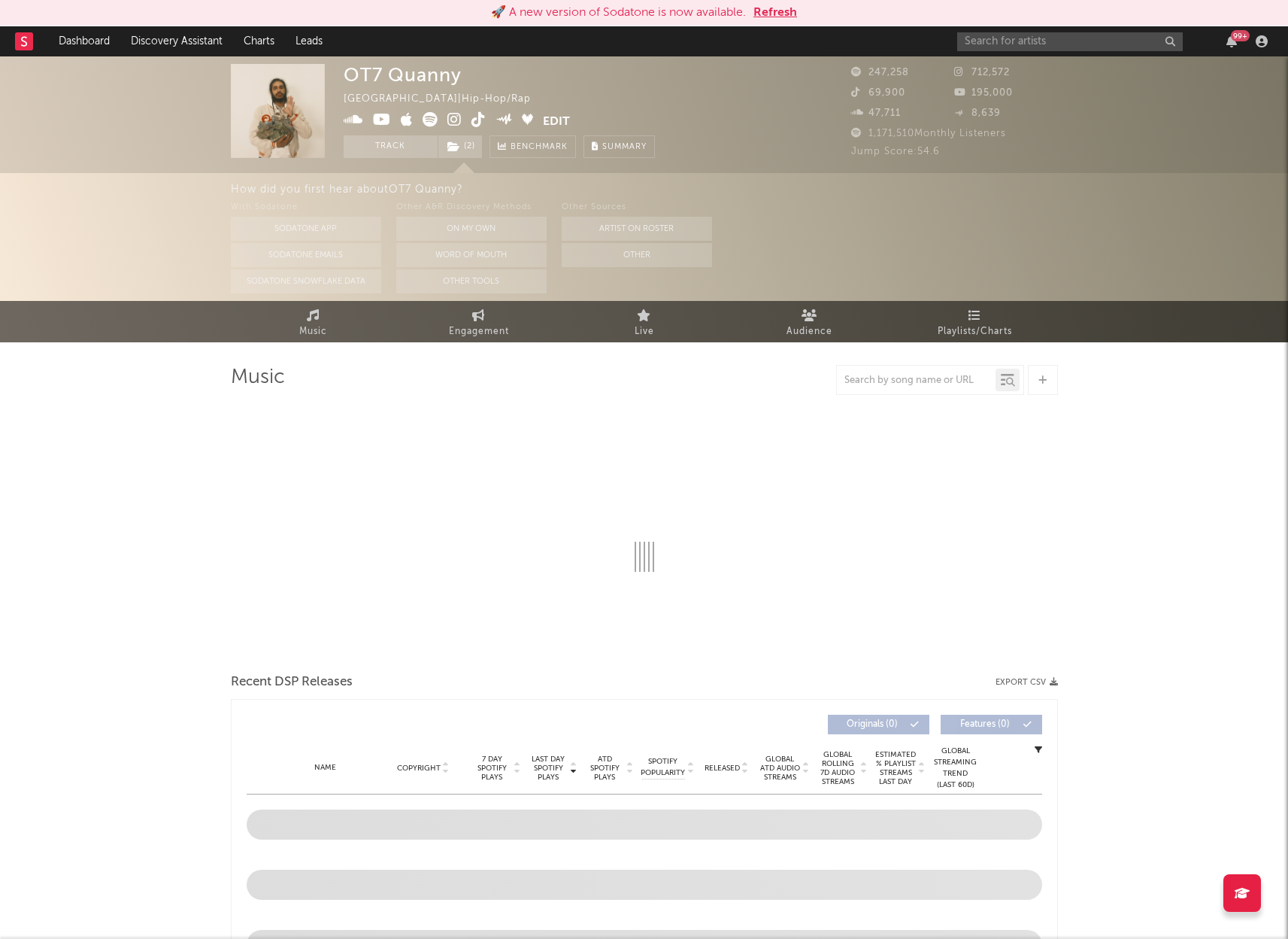
select select "6m"
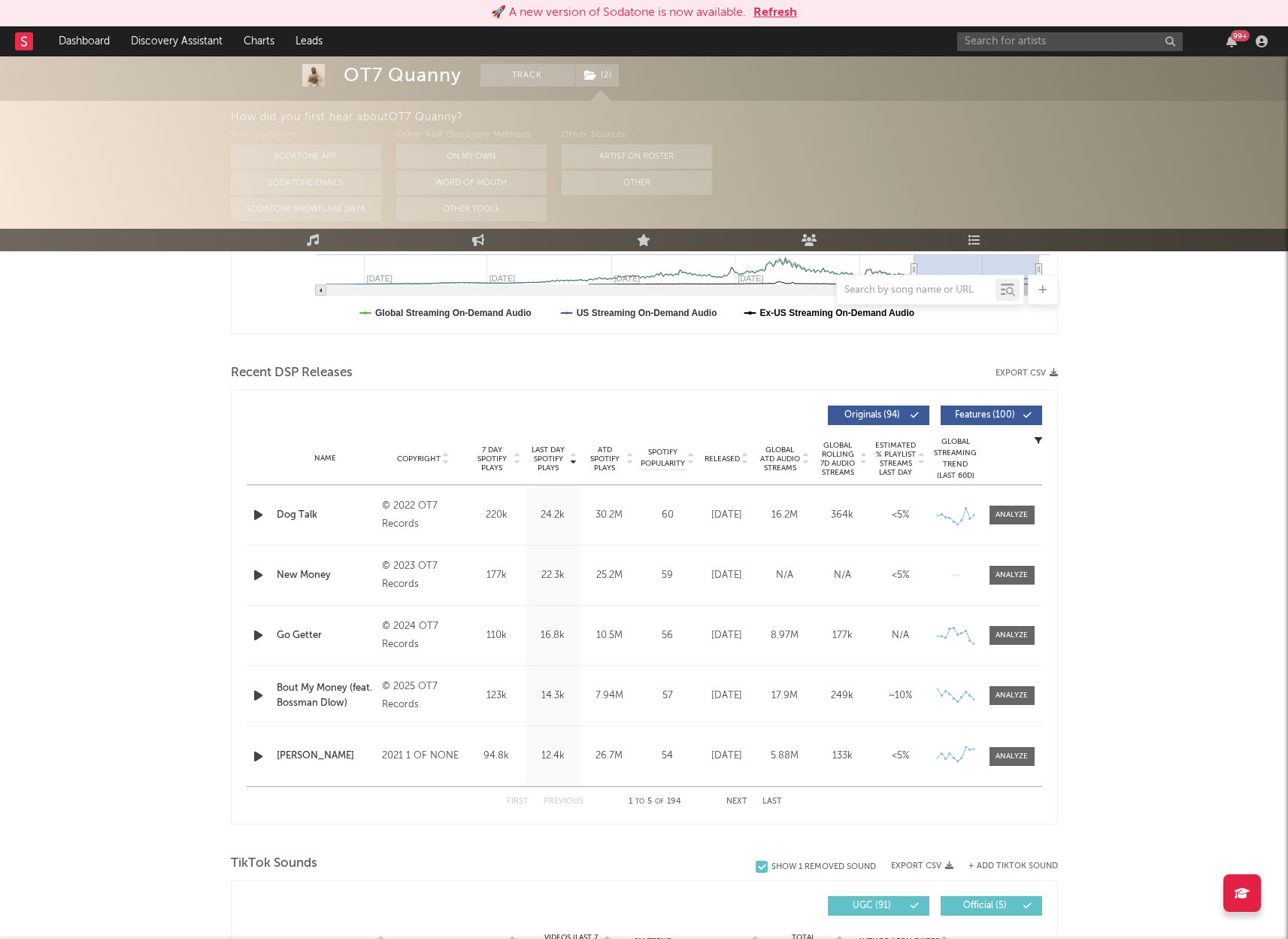
scroll to position [429, 0]
click at [1007, 521] on span at bounding box center [1012, 514] width 45 height 19
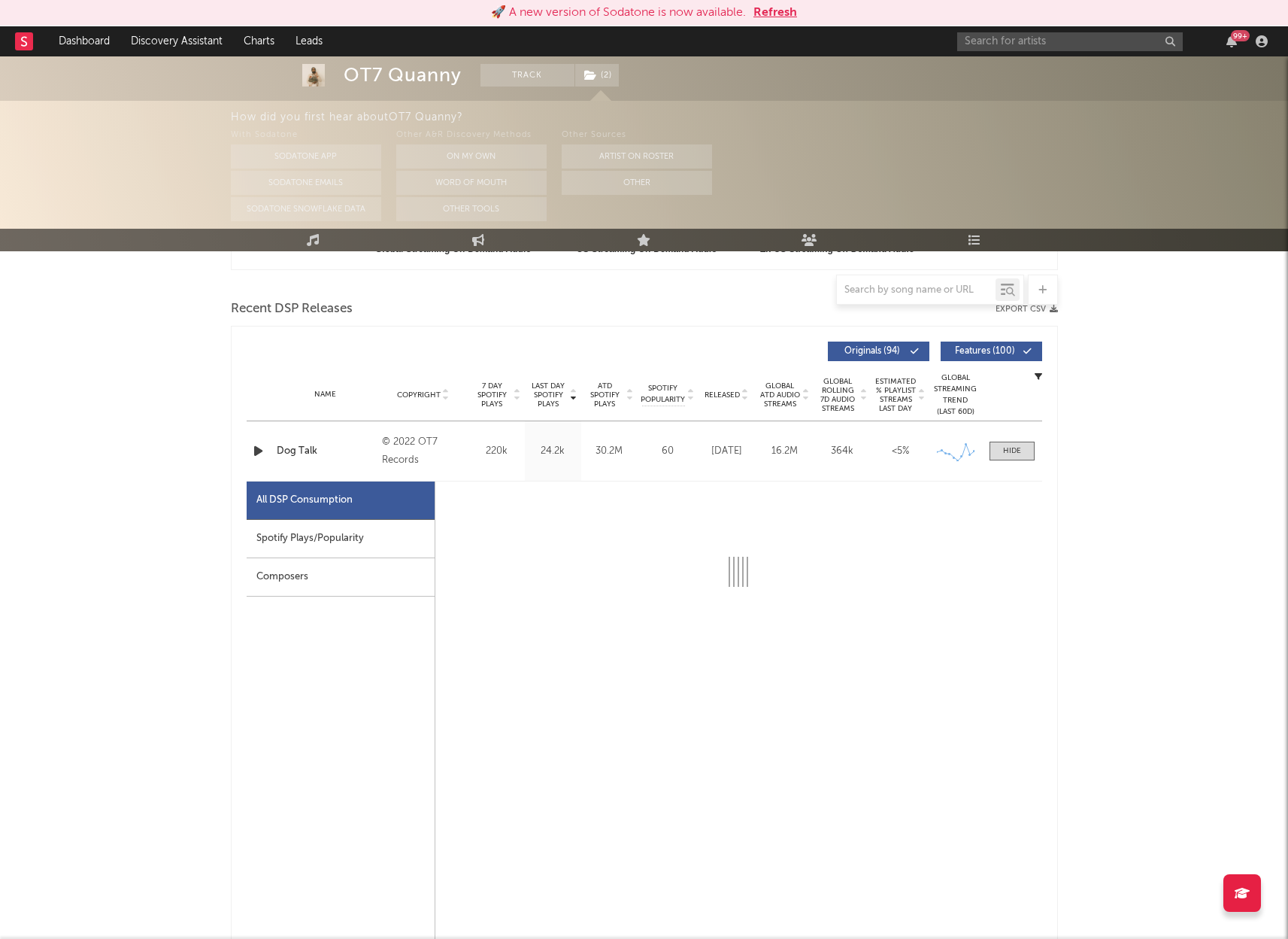
scroll to position [493, 0]
select select "6m"
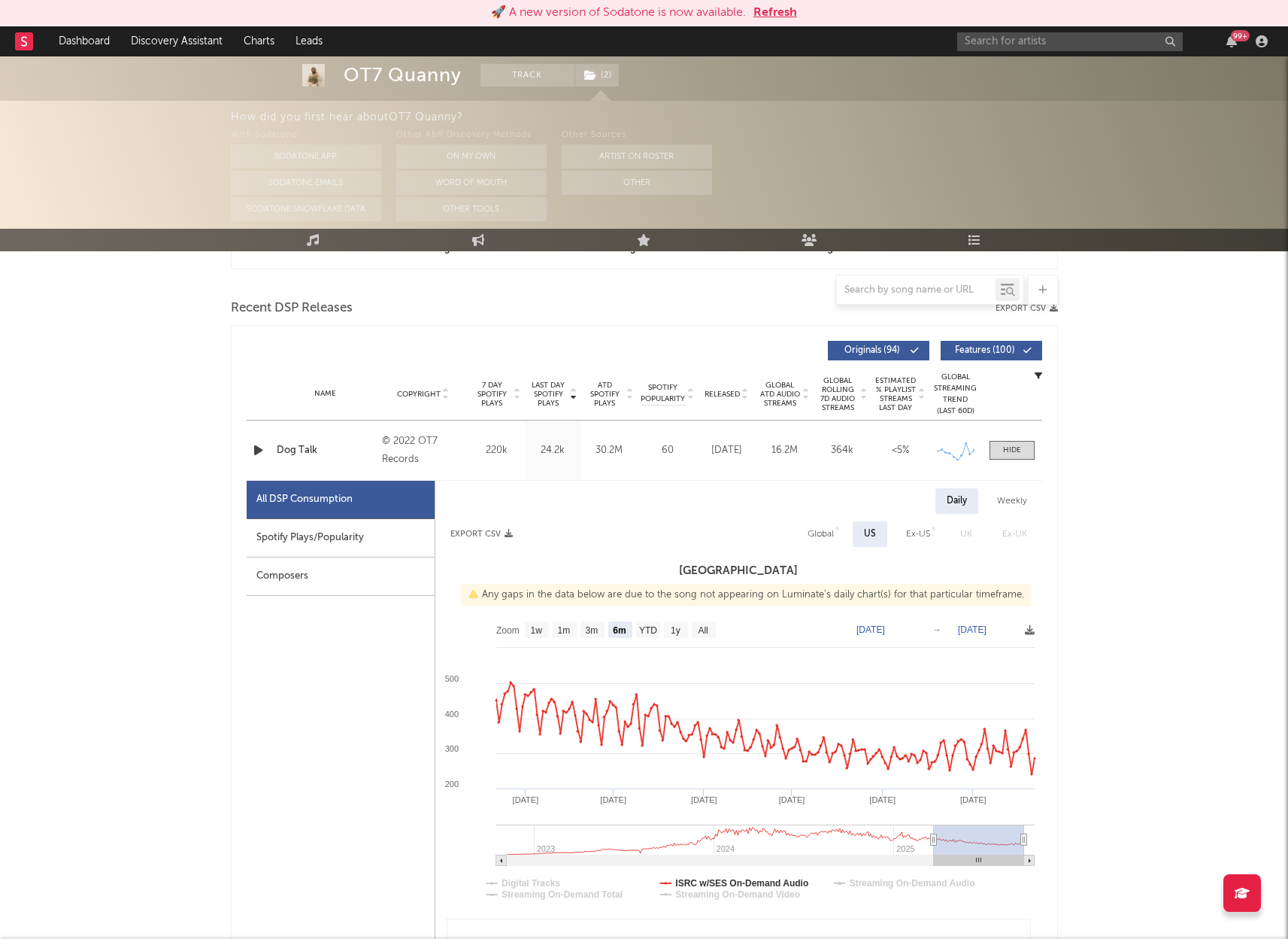
scroll to position [521, 0]
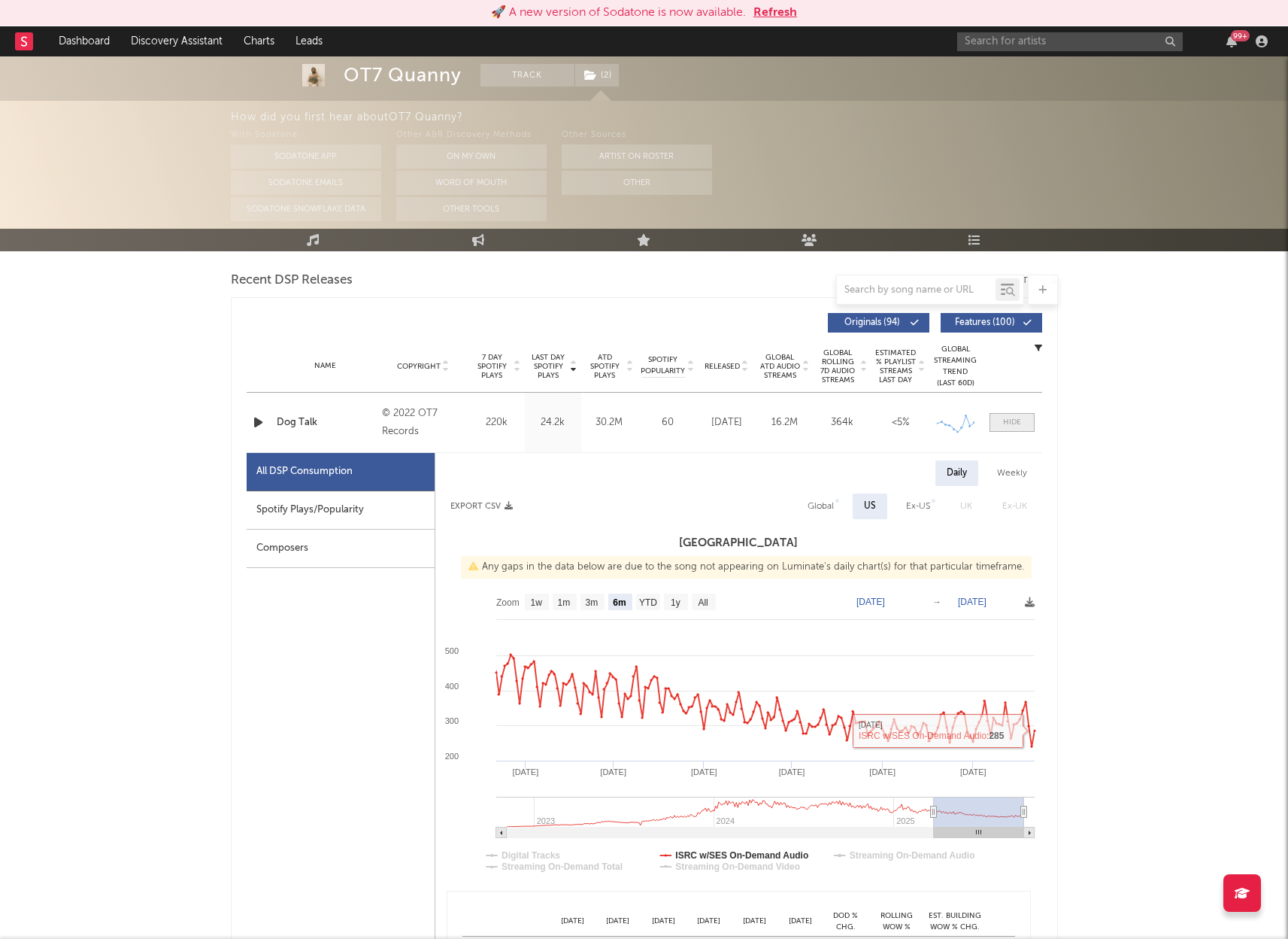
click at [1022, 426] on span at bounding box center [1012, 421] width 45 height 19
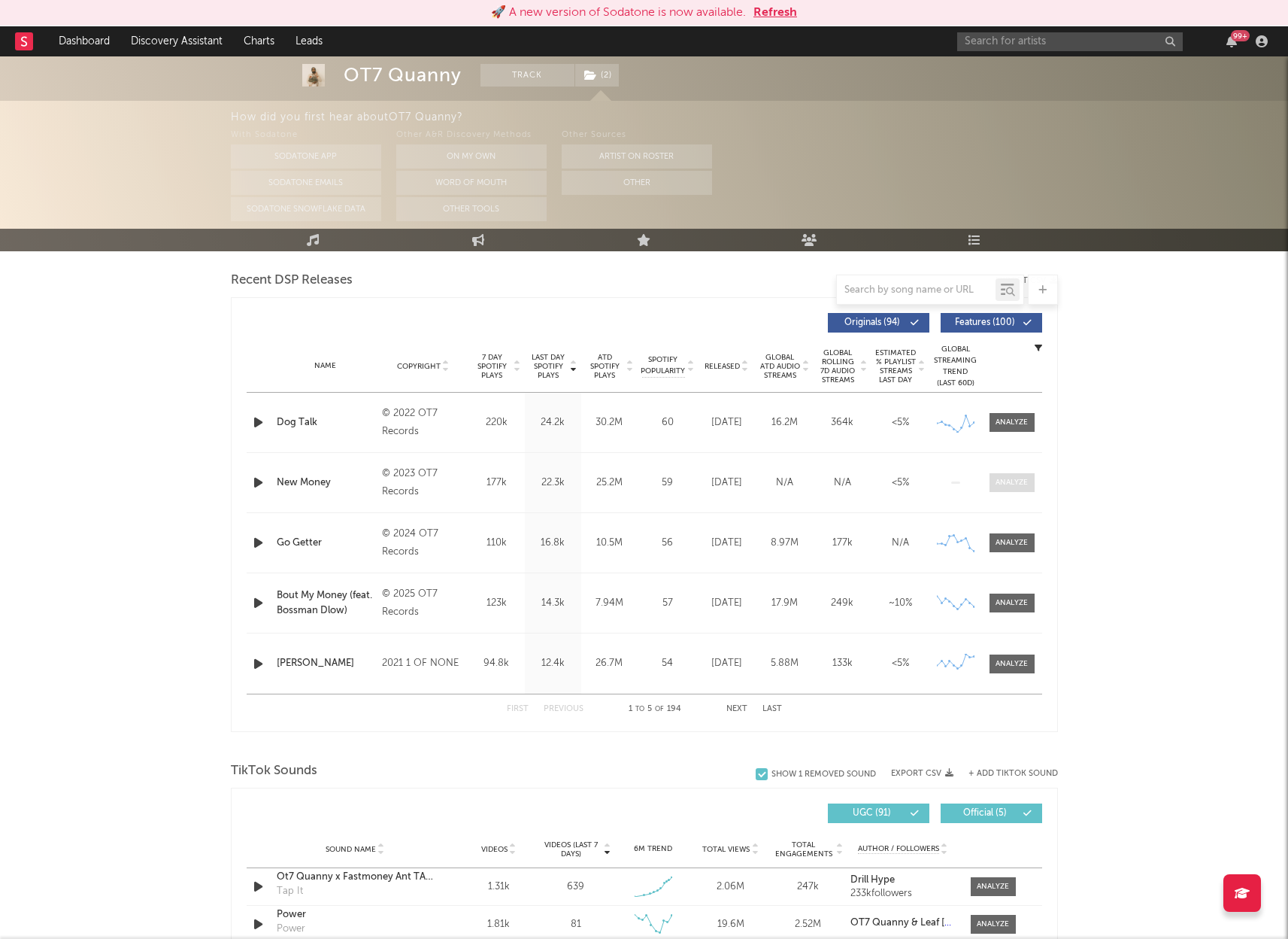
click at [1005, 482] on div at bounding box center [1011, 482] width 32 height 11
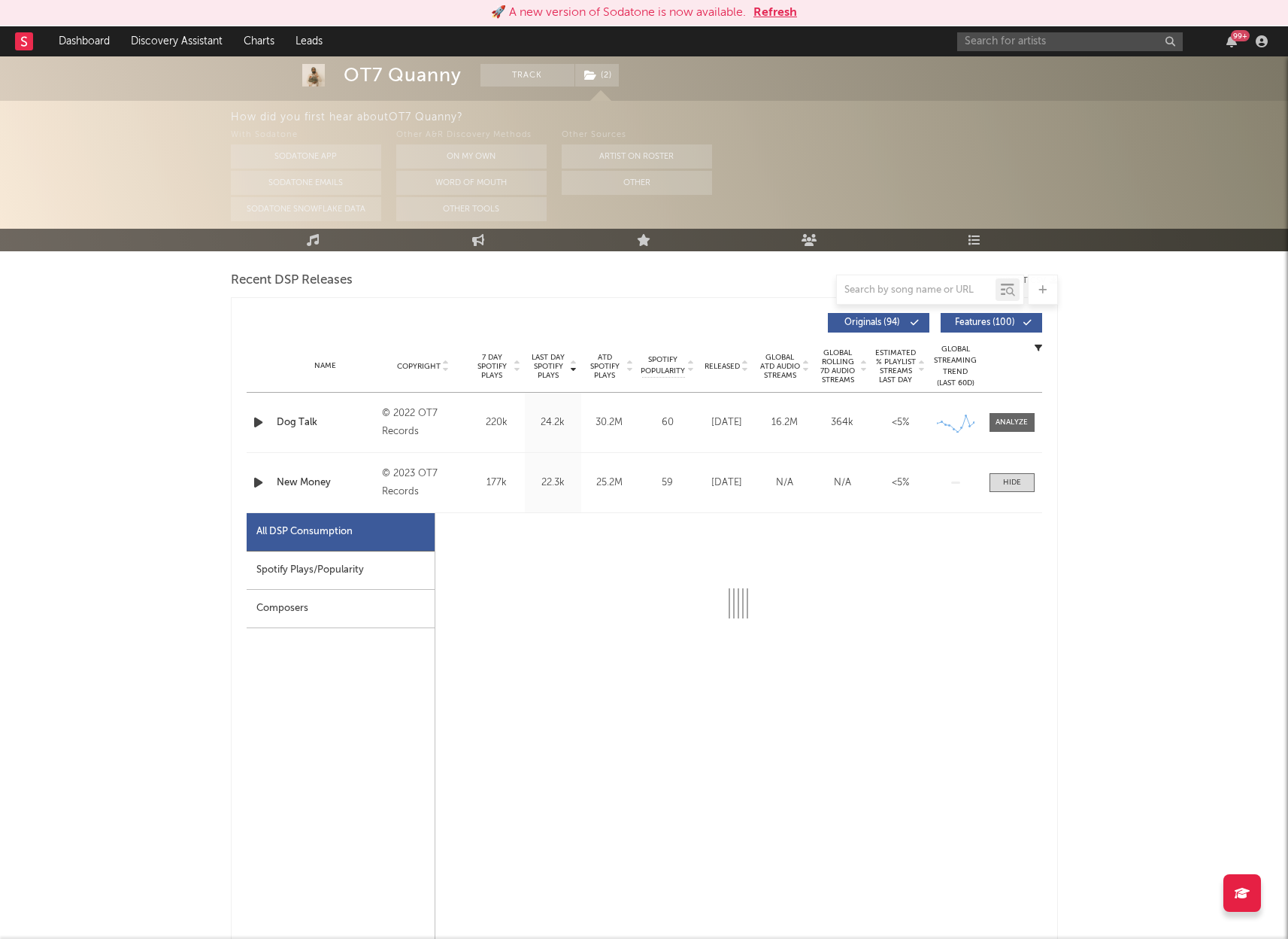
scroll to position [647, 0]
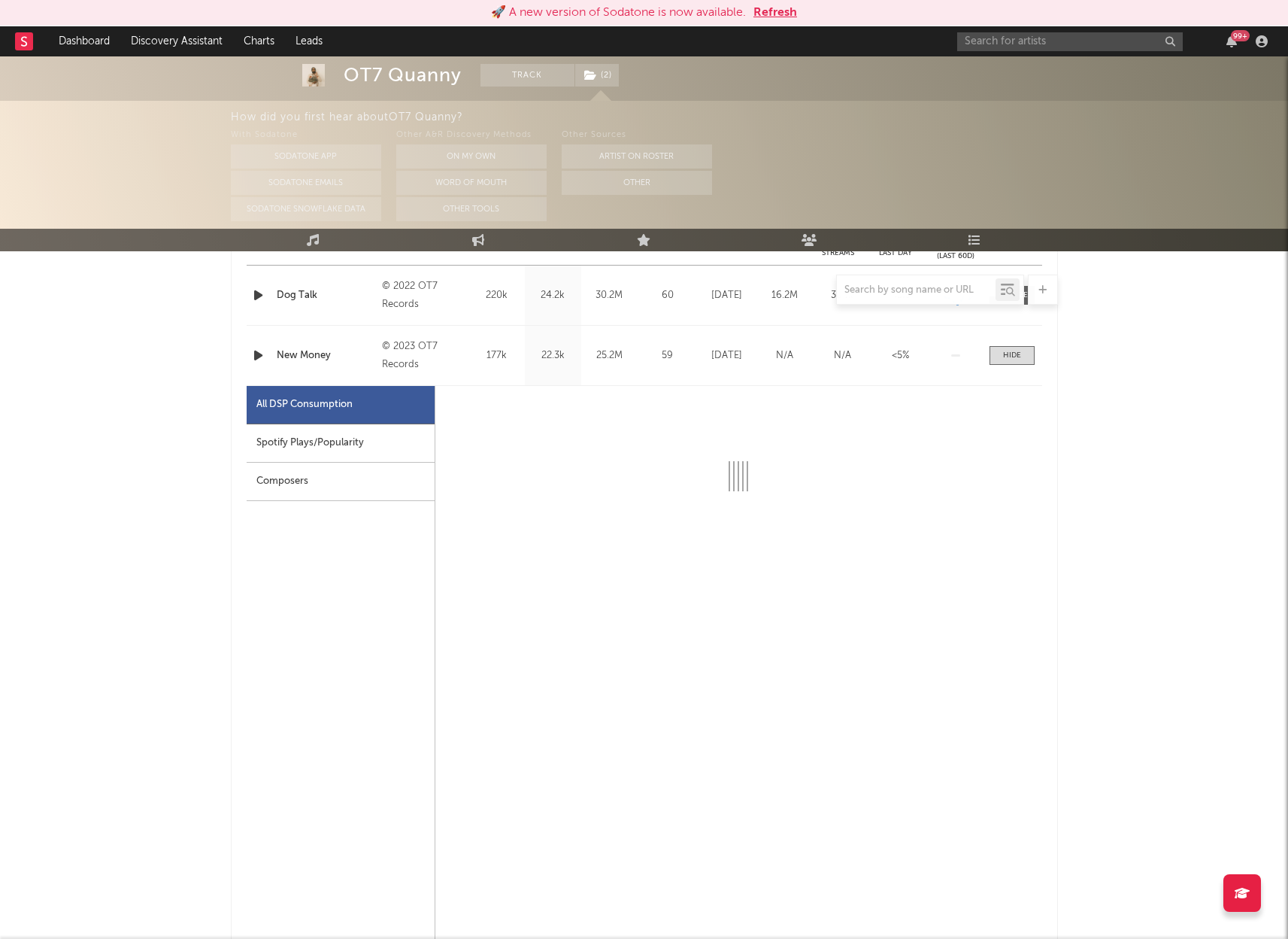
select select "6m"
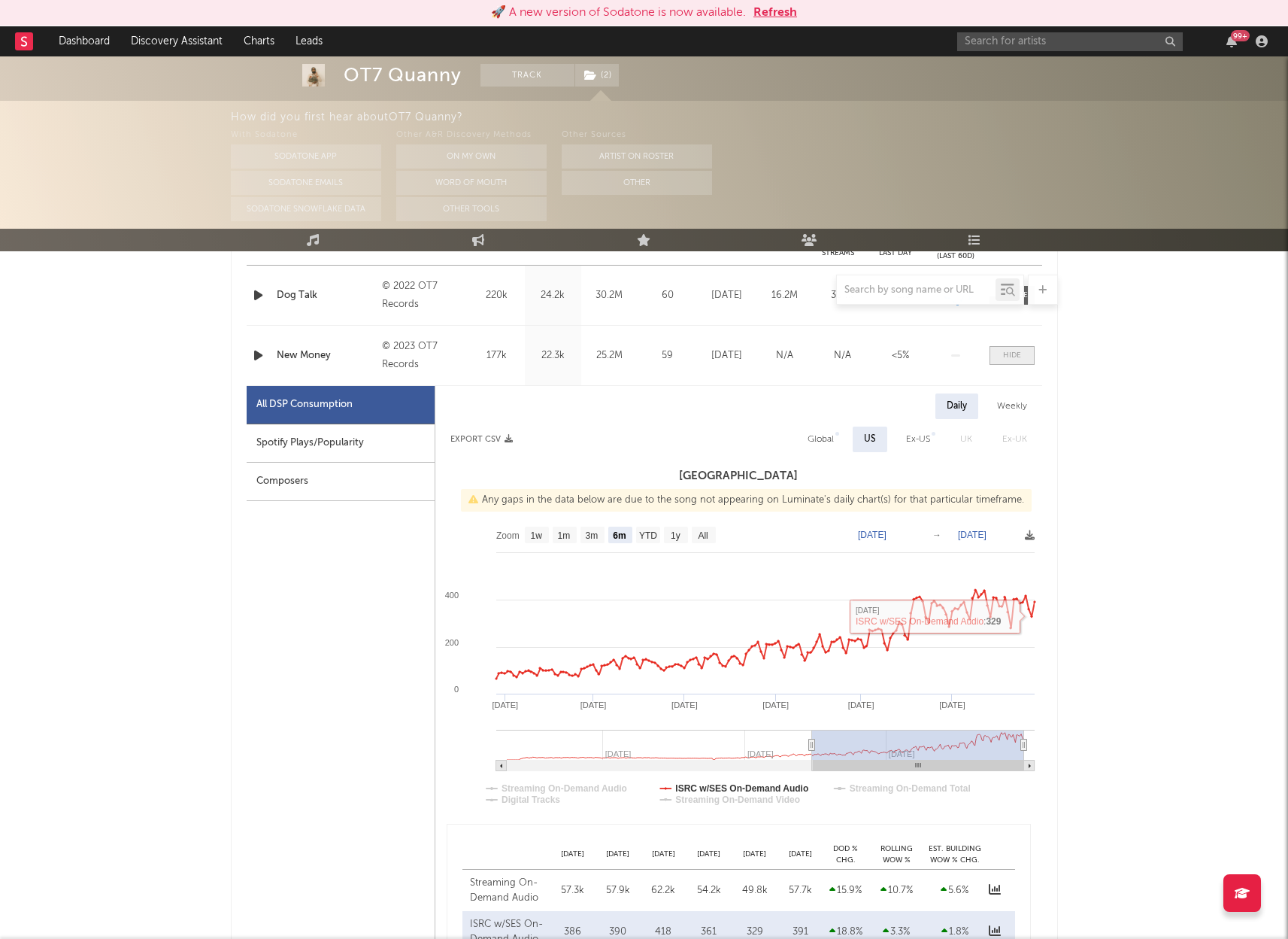
click at [1016, 358] on div at bounding box center [1012, 355] width 18 height 11
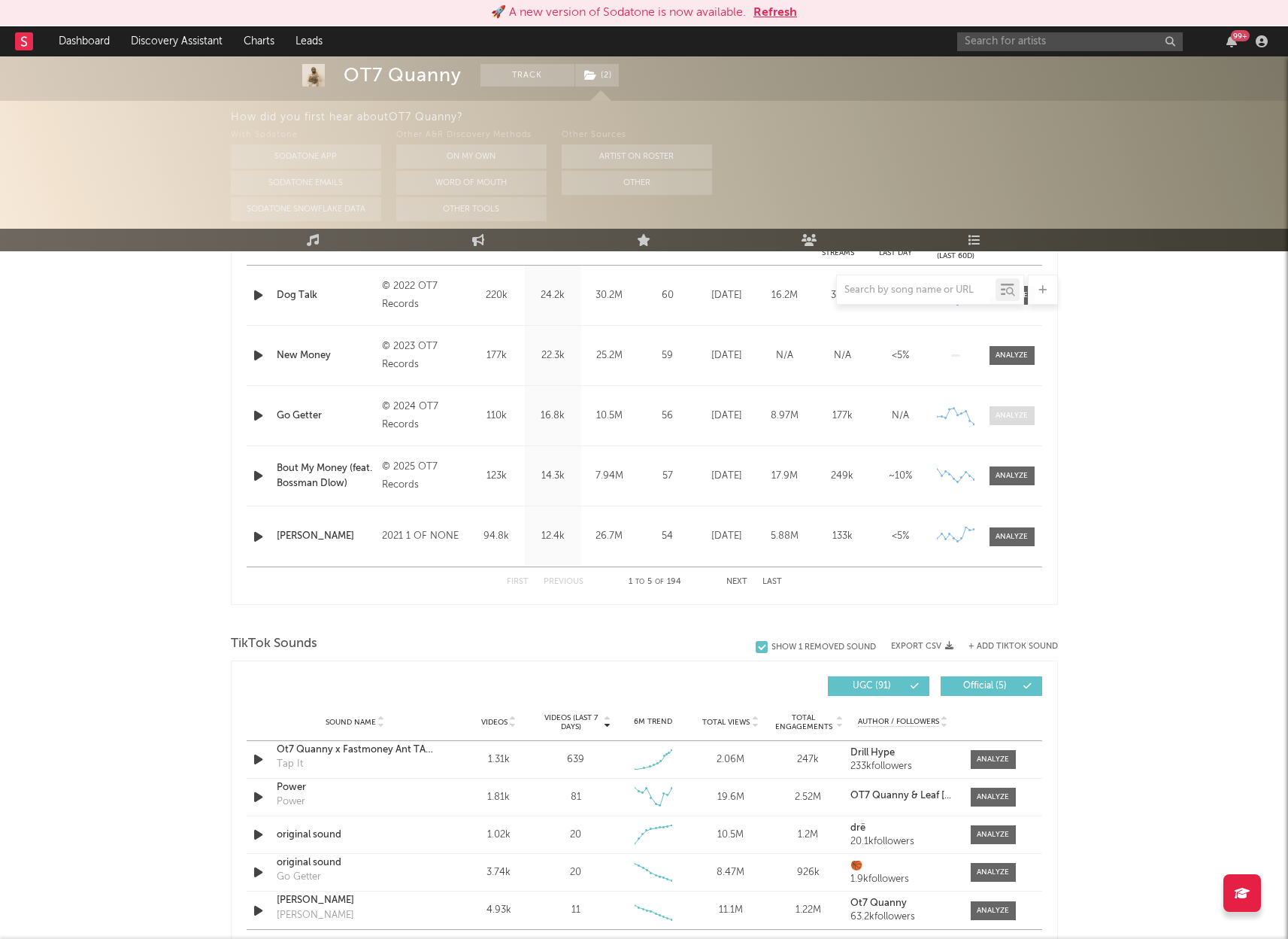
click at [1018, 418] on div at bounding box center [1011, 414] width 32 height 11
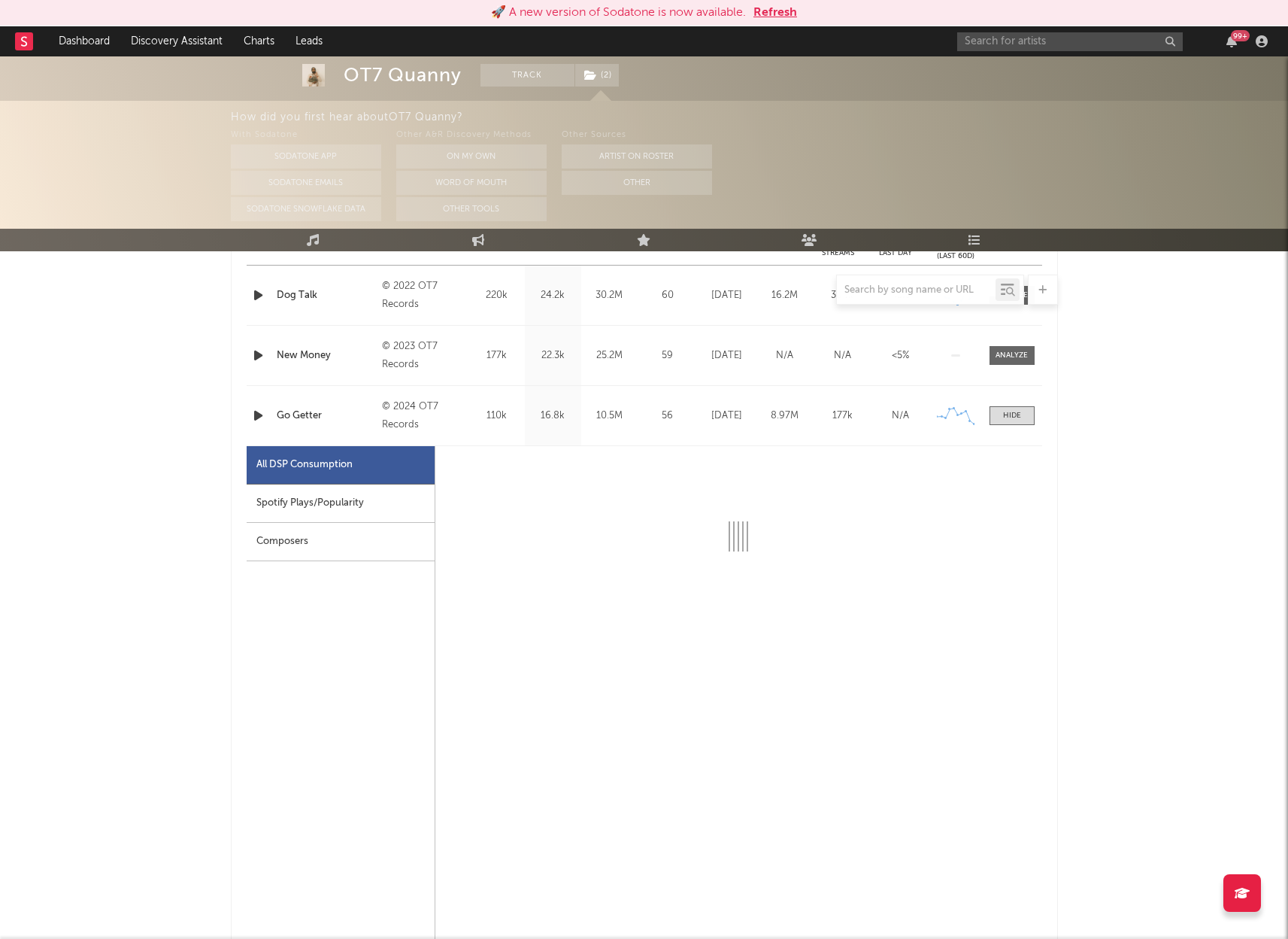
select select "6m"
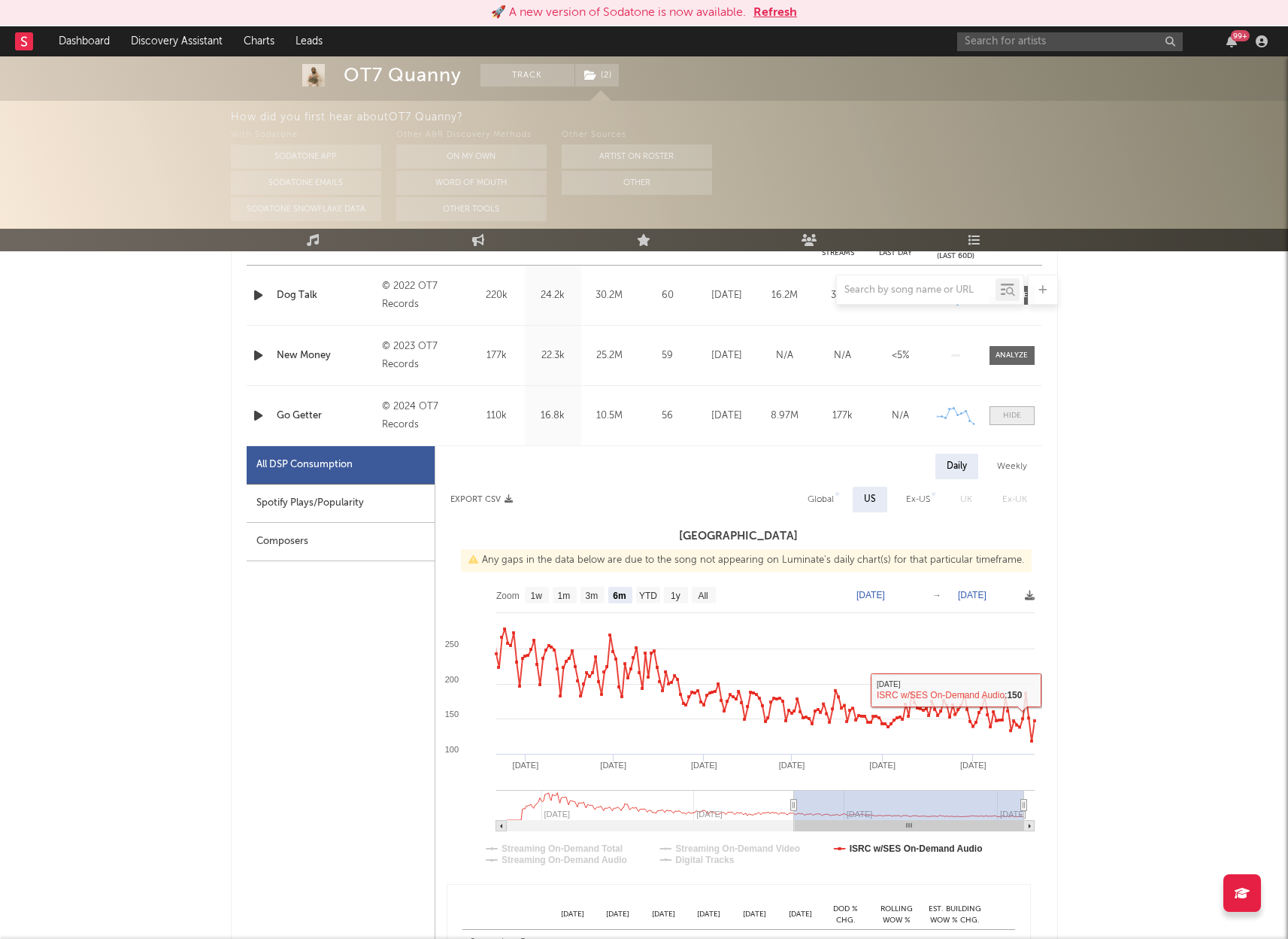
click at [1007, 413] on div at bounding box center [1012, 414] width 18 height 11
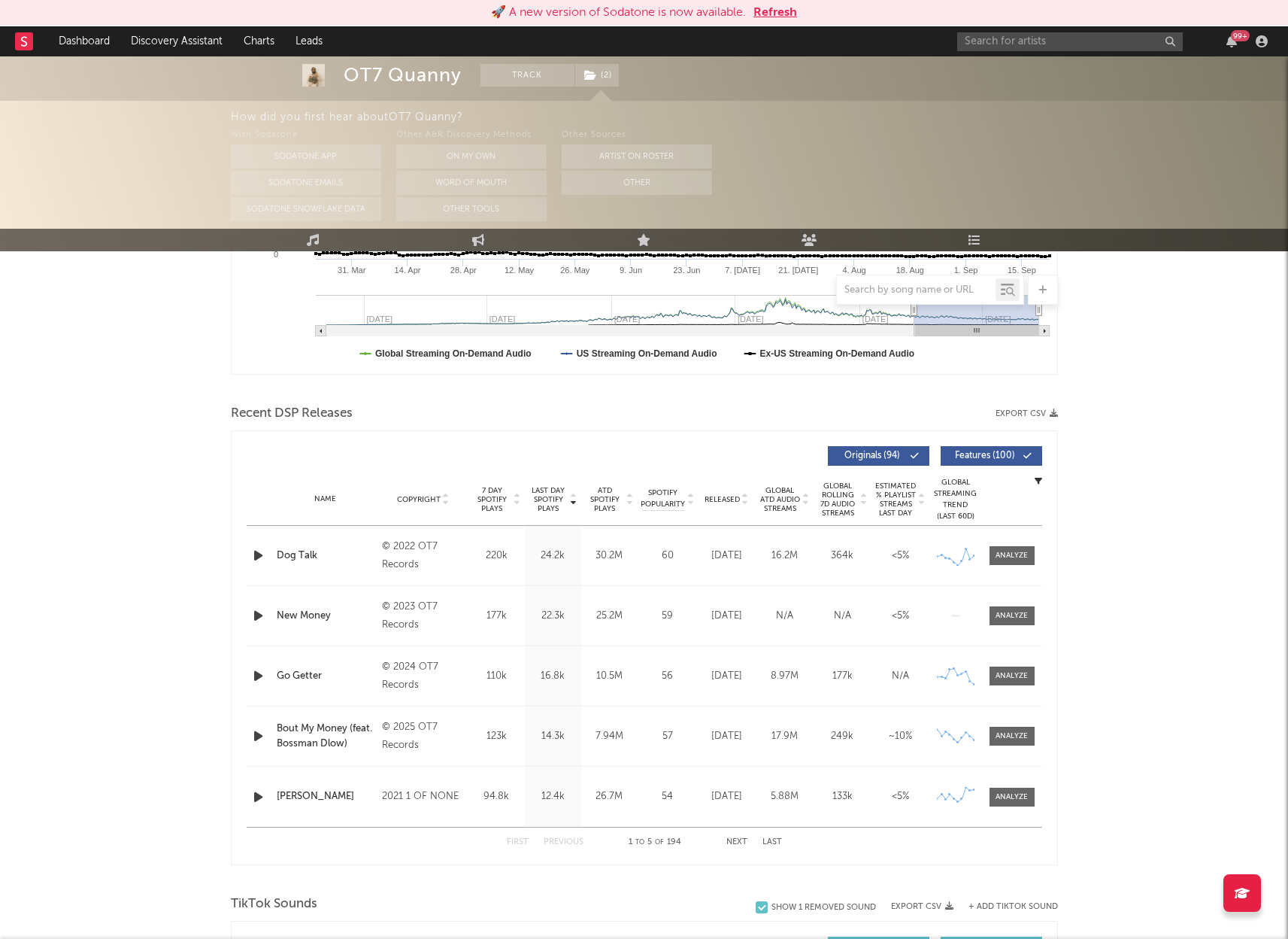
scroll to position [381, 0]
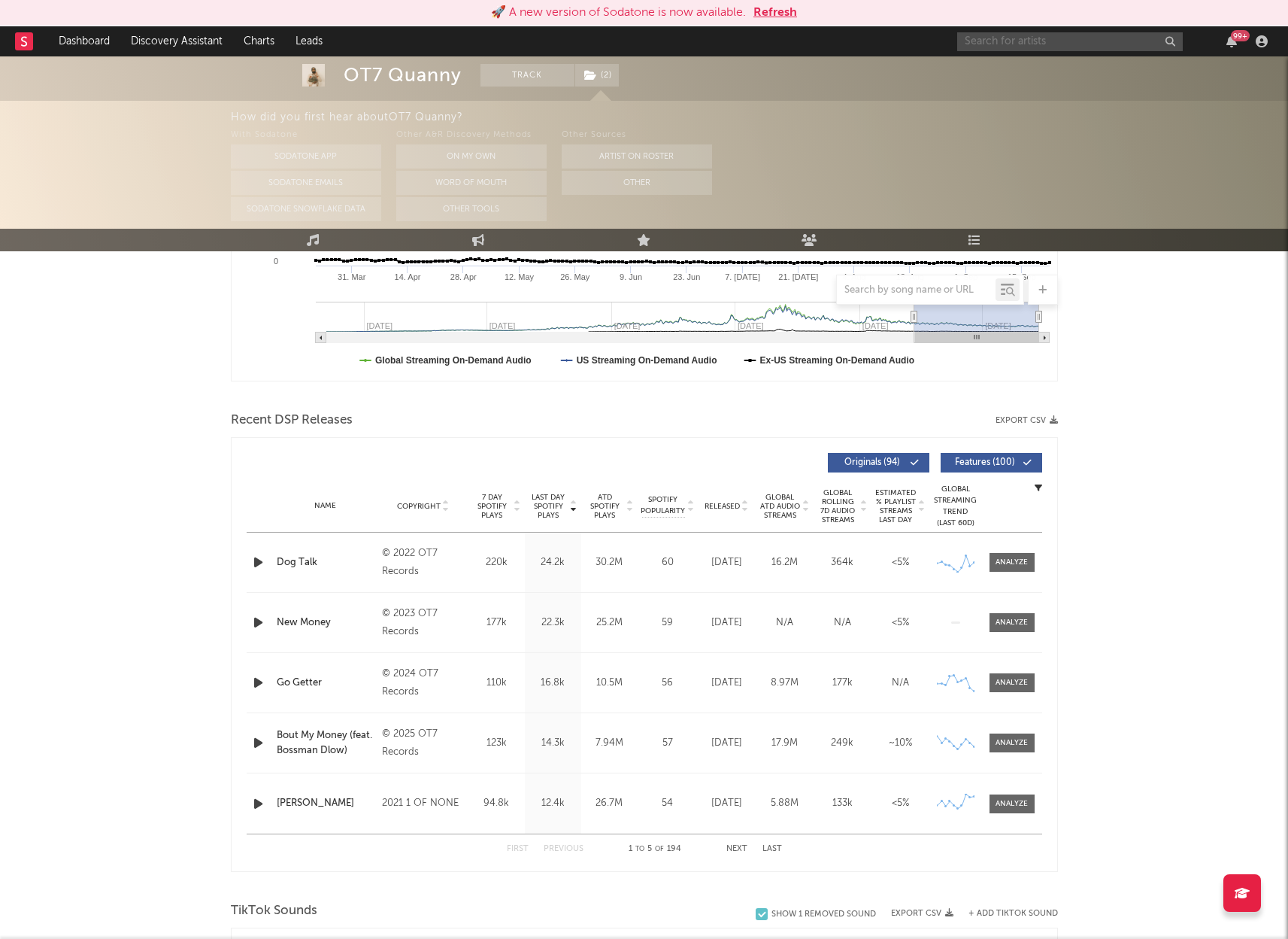
click at [1042, 43] on input "text" at bounding box center [1070, 41] width 226 height 19
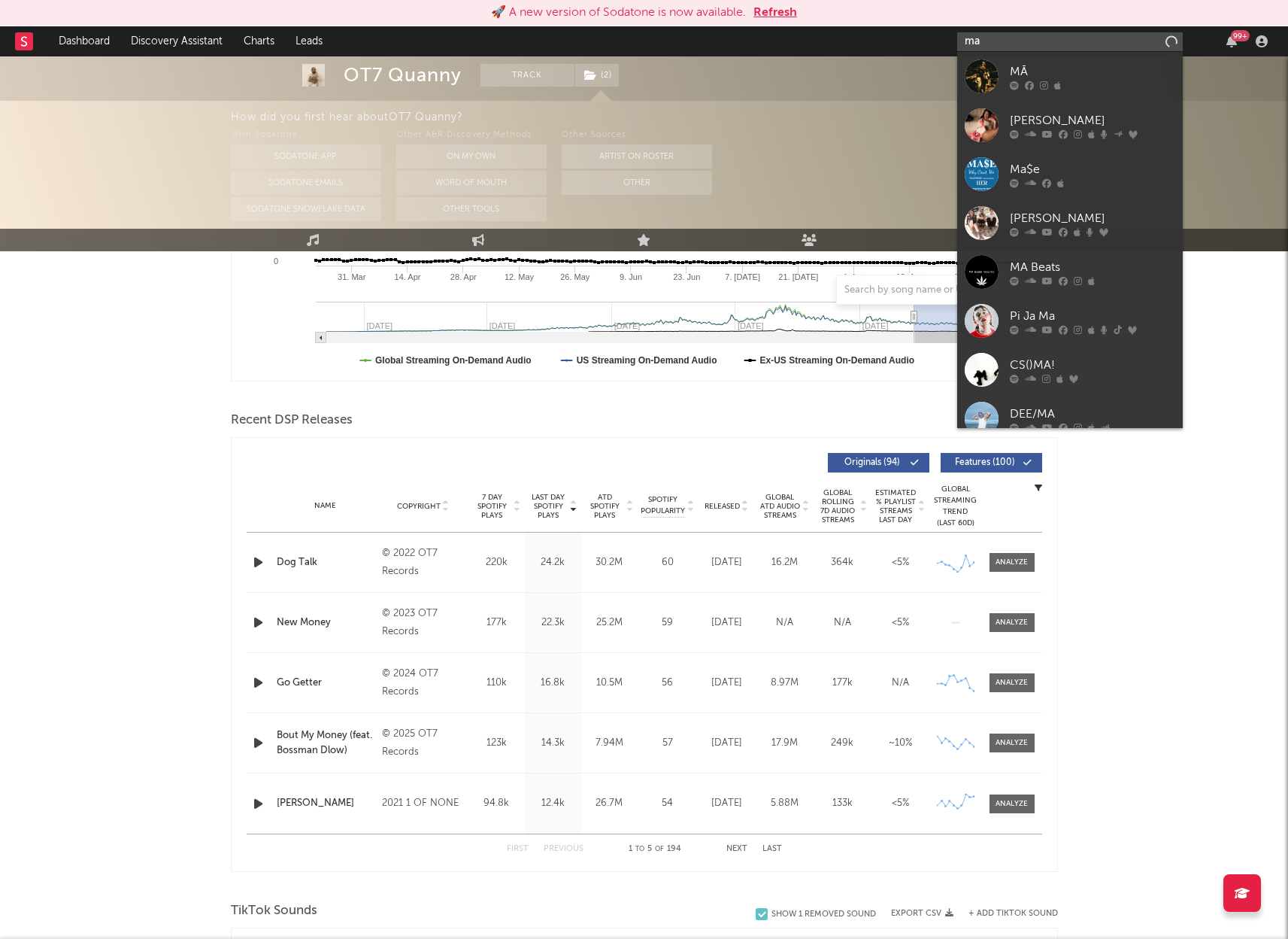
type input "m"
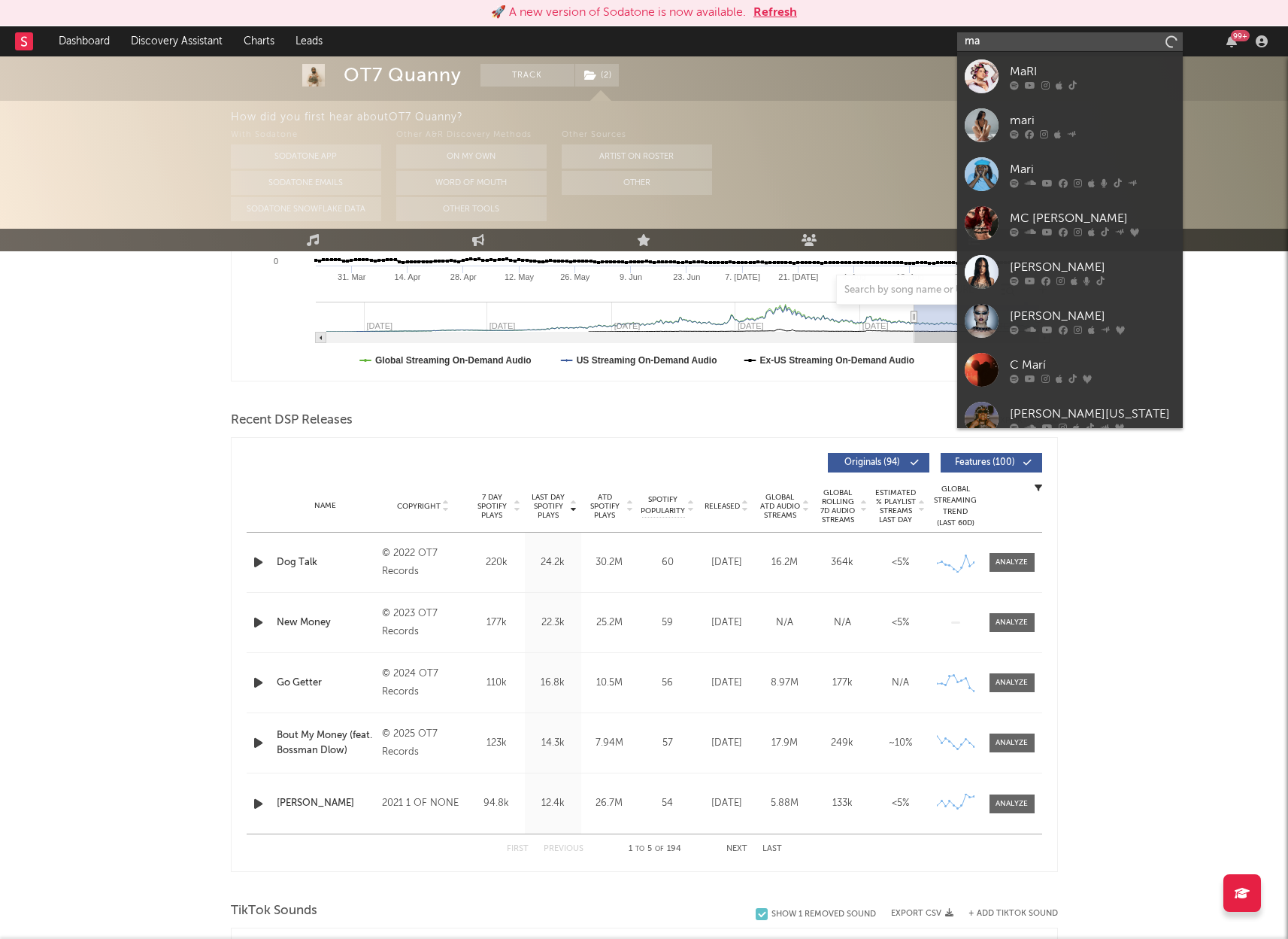
type input "m"
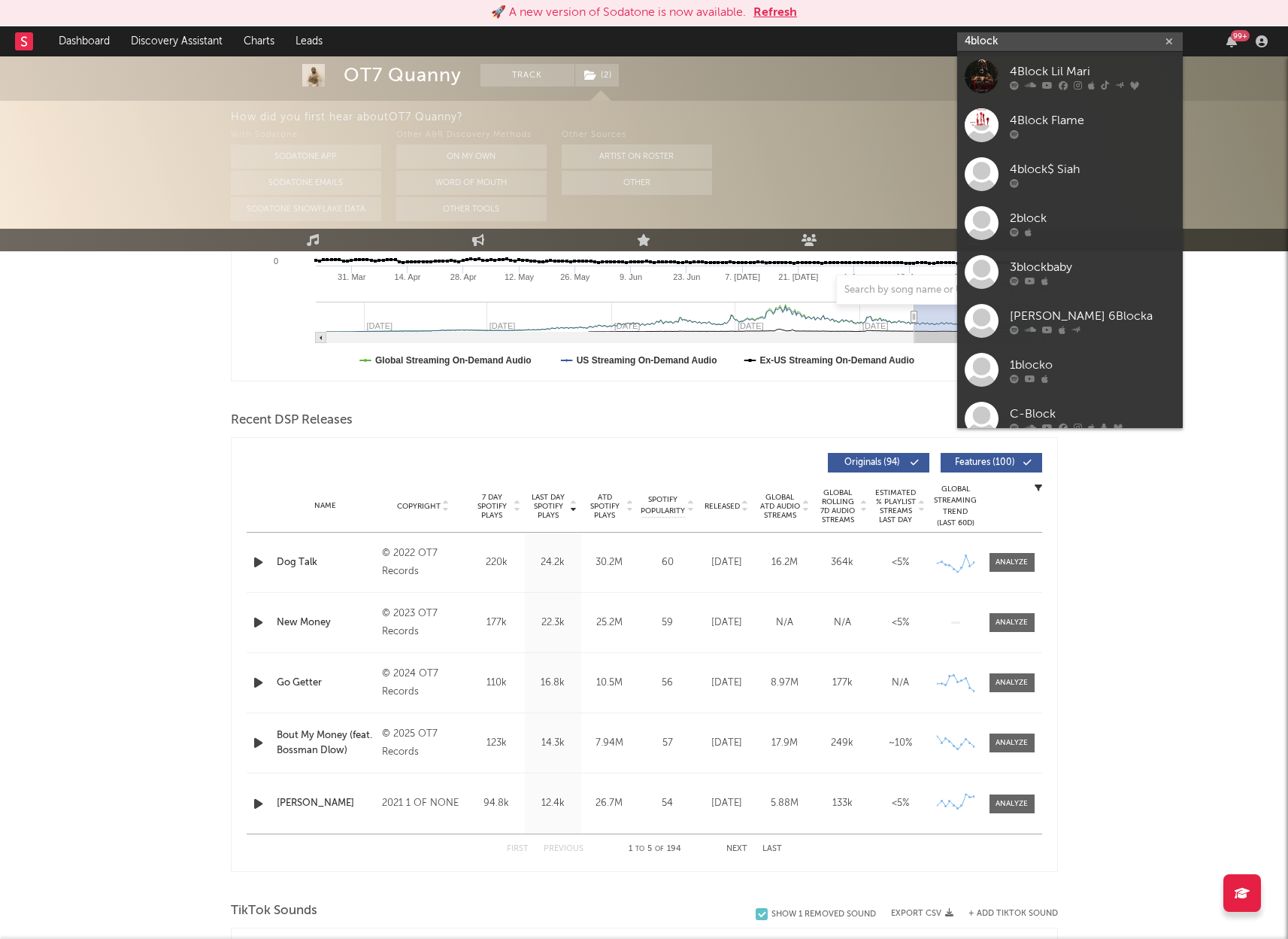
scroll to position [380, 0]
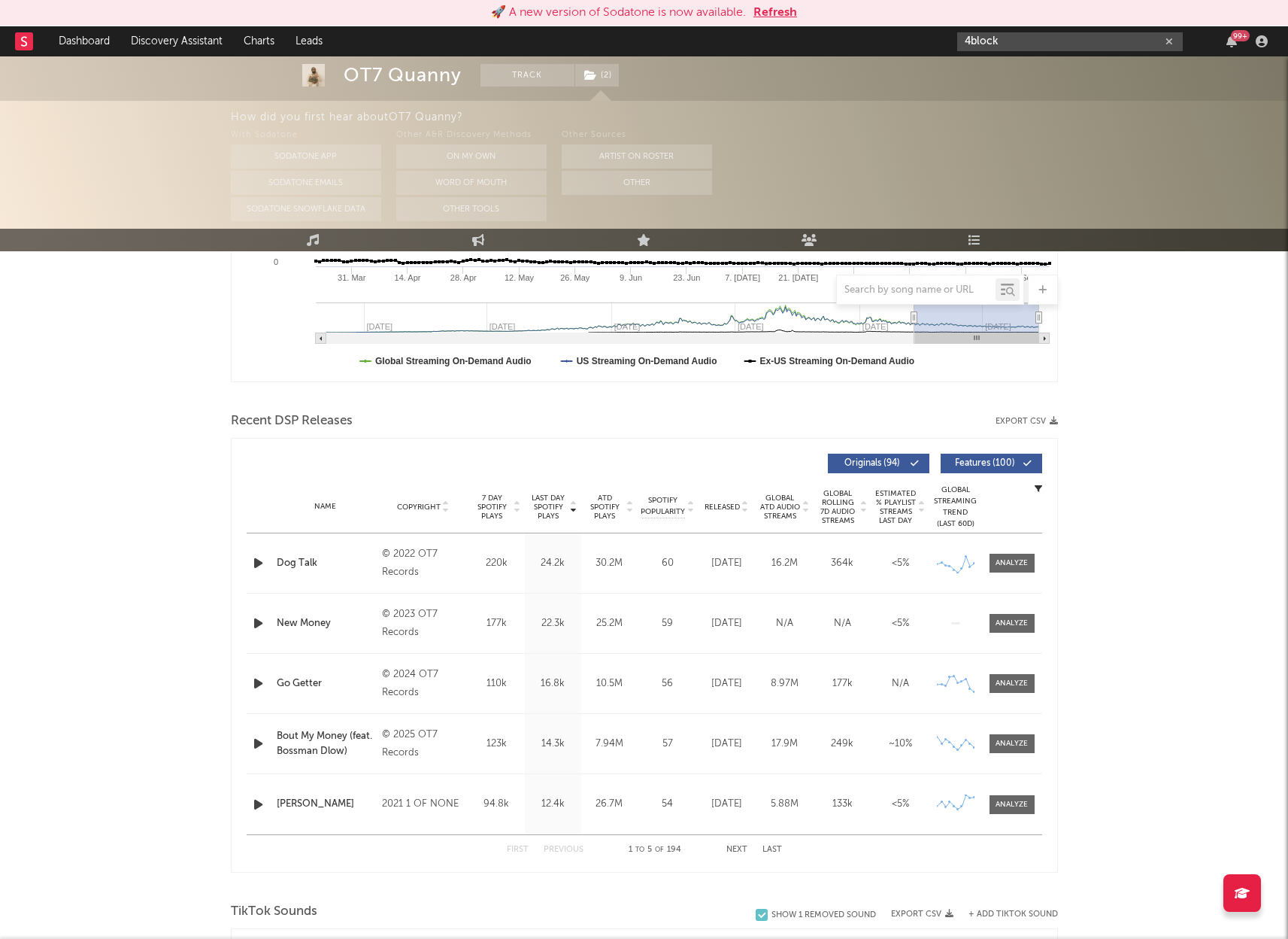
click at [1031, 37] on input "4block" at bounding box center [1070, 41] width 226 height 19
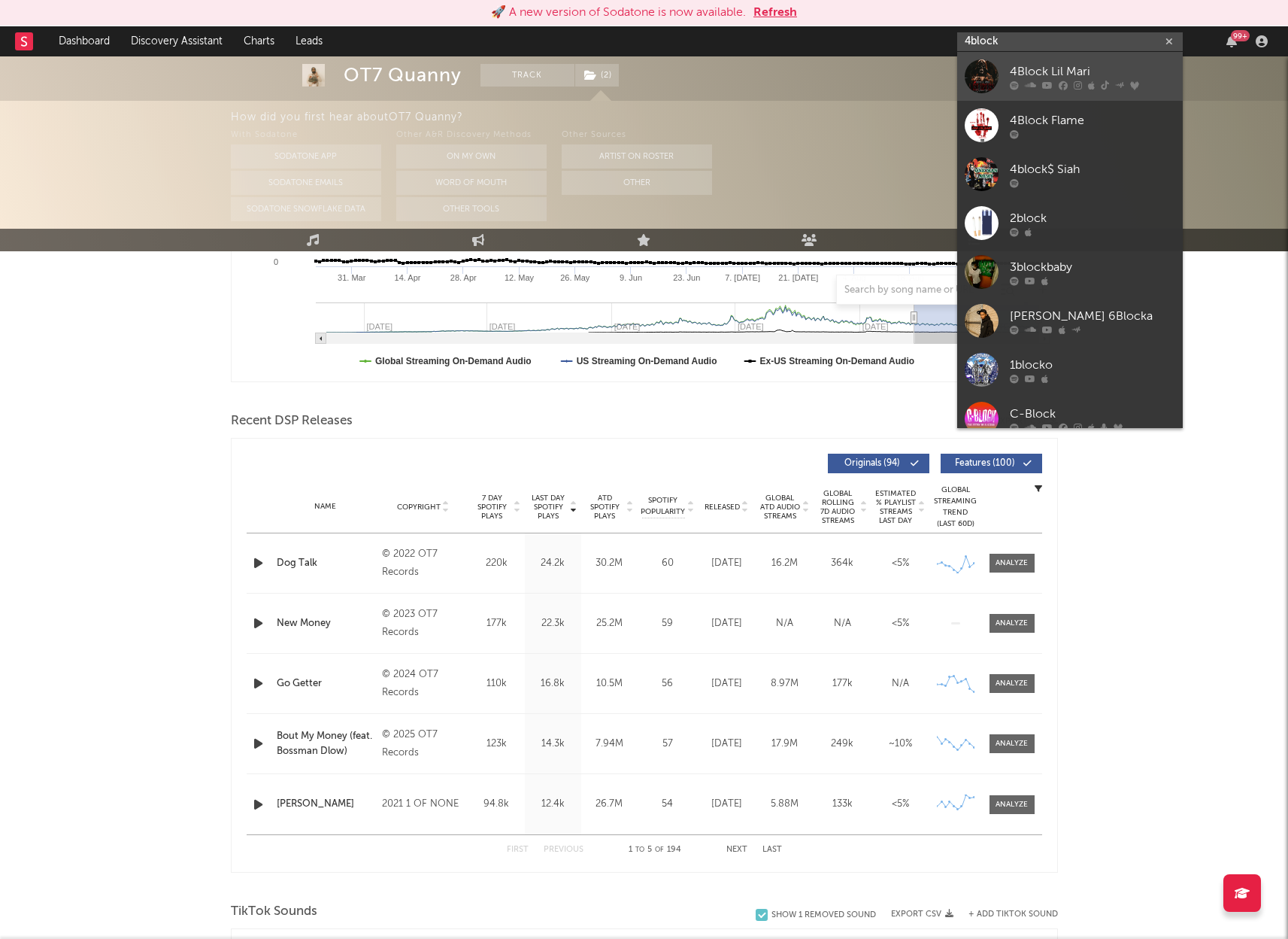
type input "4block"
click at [1052, 71] on div "4Block Lil Mari" at bounding box center [1093, 72] width 166 height 18
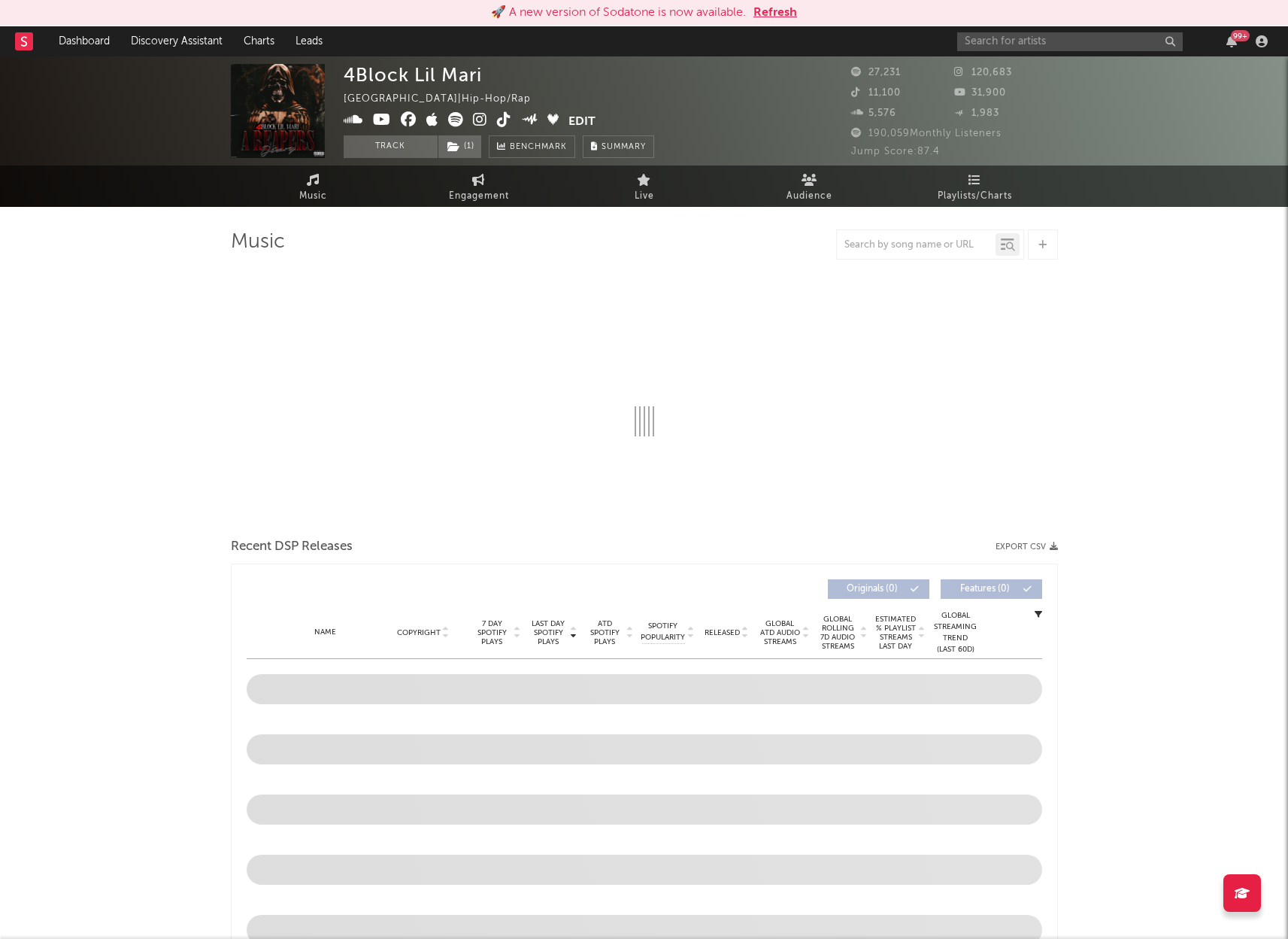
select select "6m"
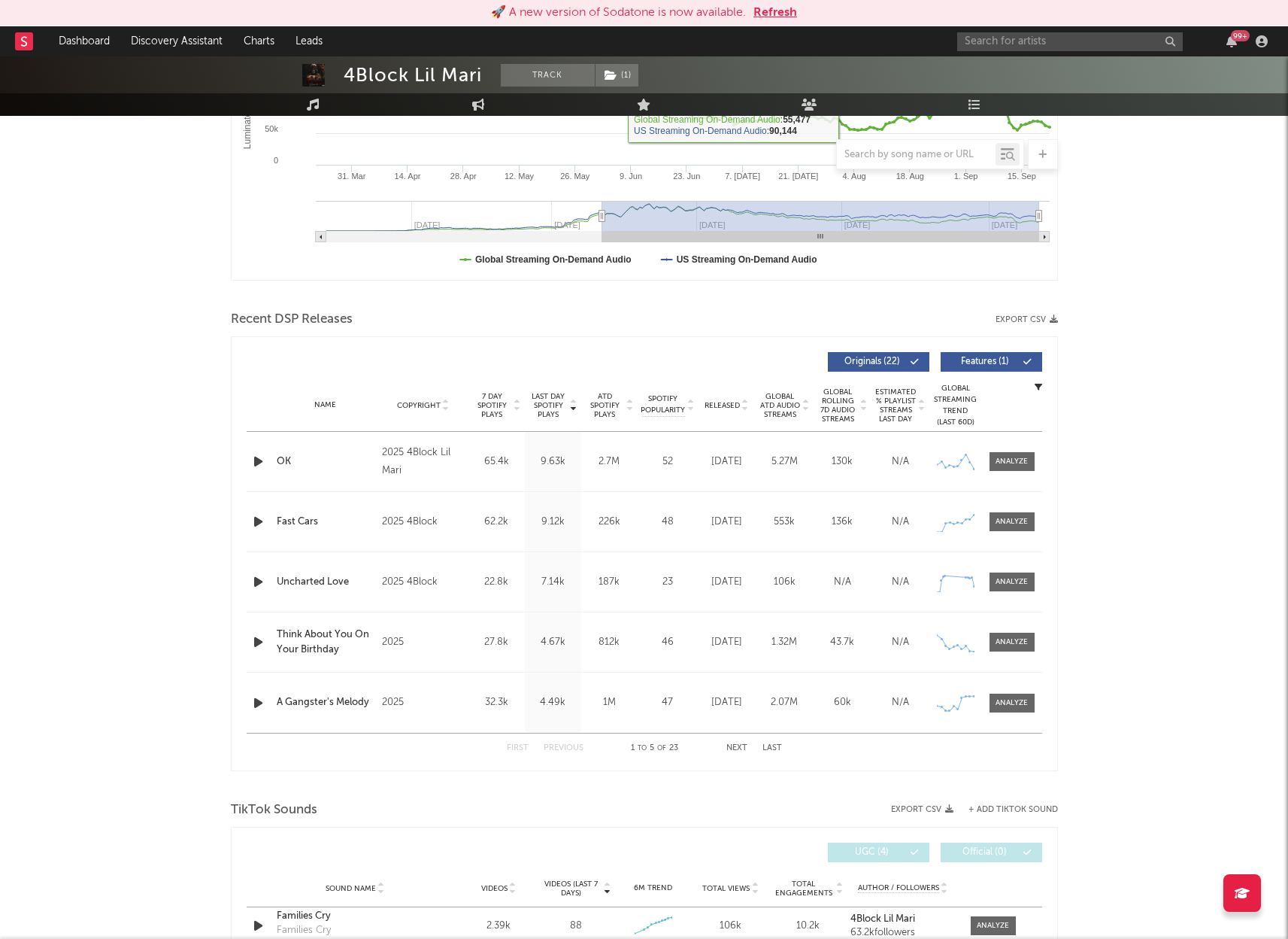
scroll to position [356, 0]
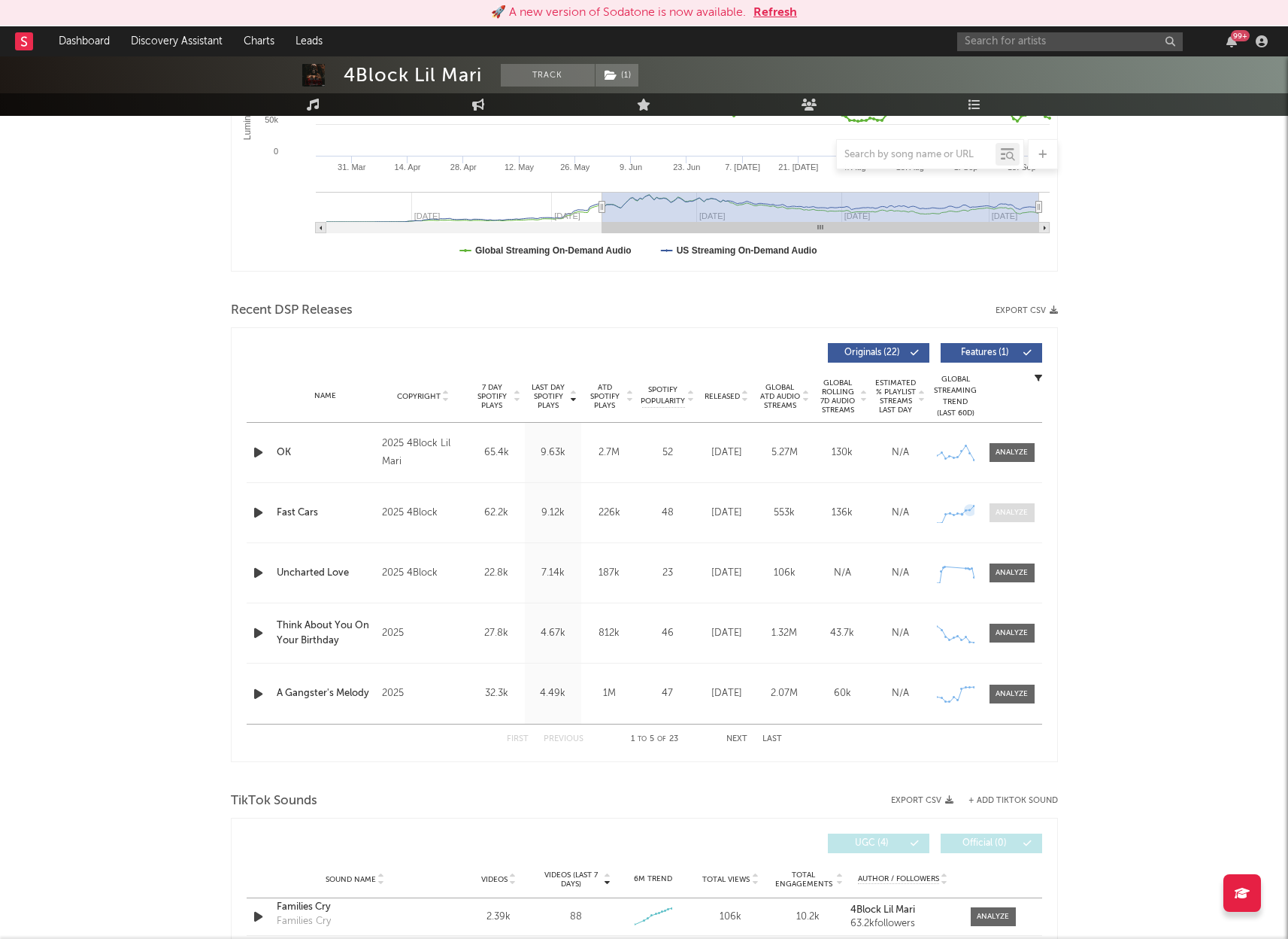
click at [1011, 510] on div at bounding box center [1011, 512] width 32 height 11
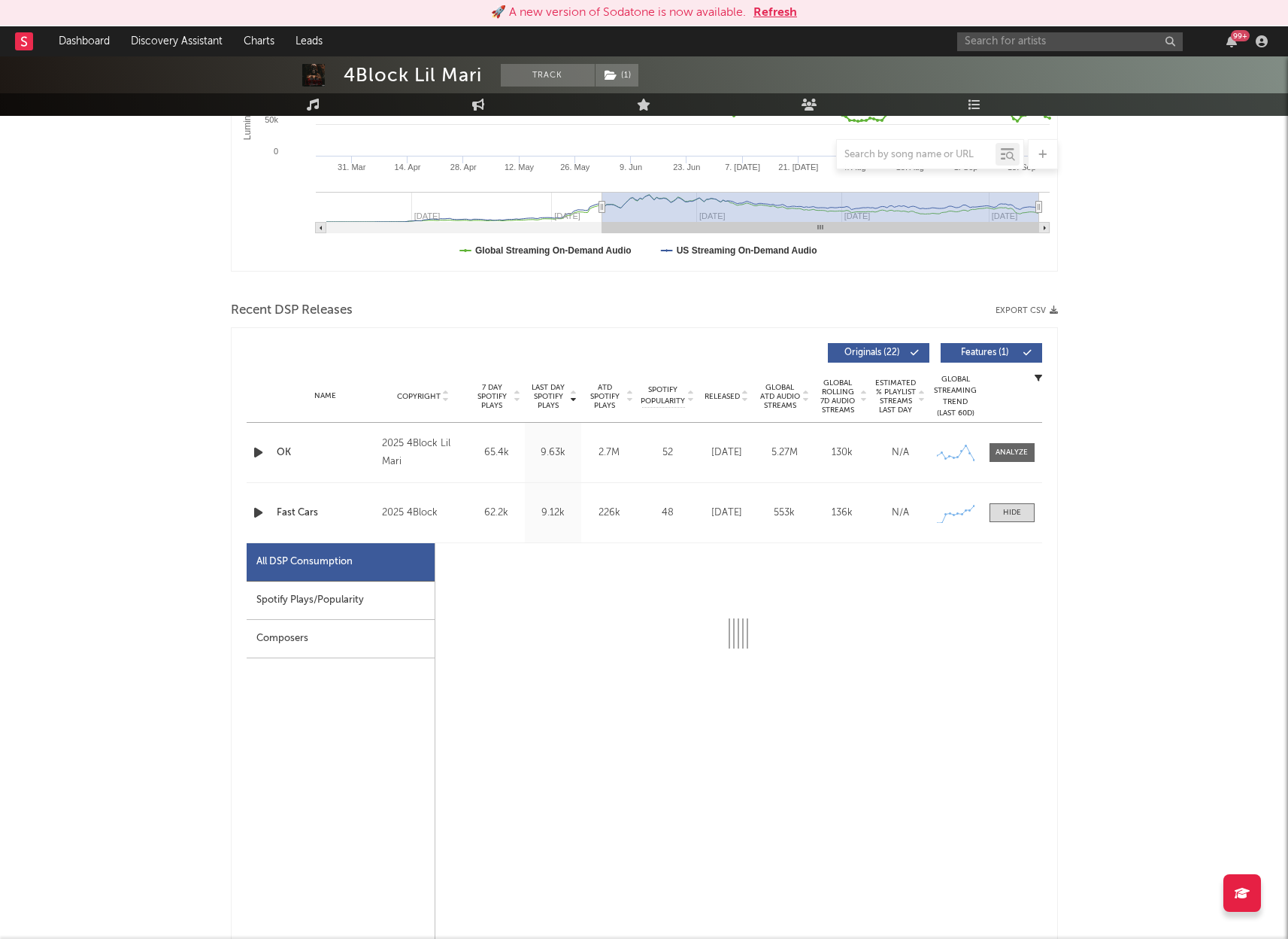
select select "1w"
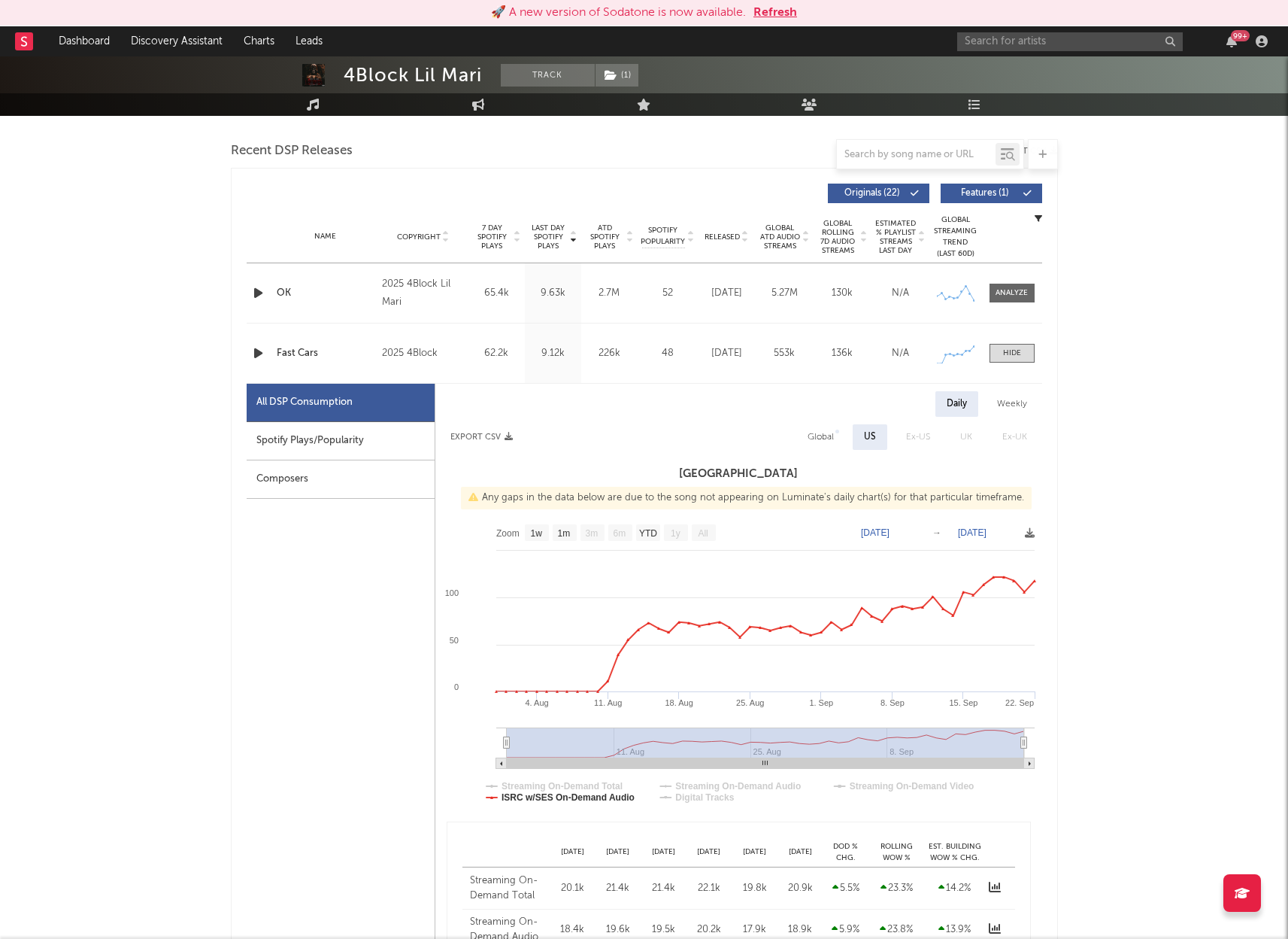
scroll to position [538, 0]
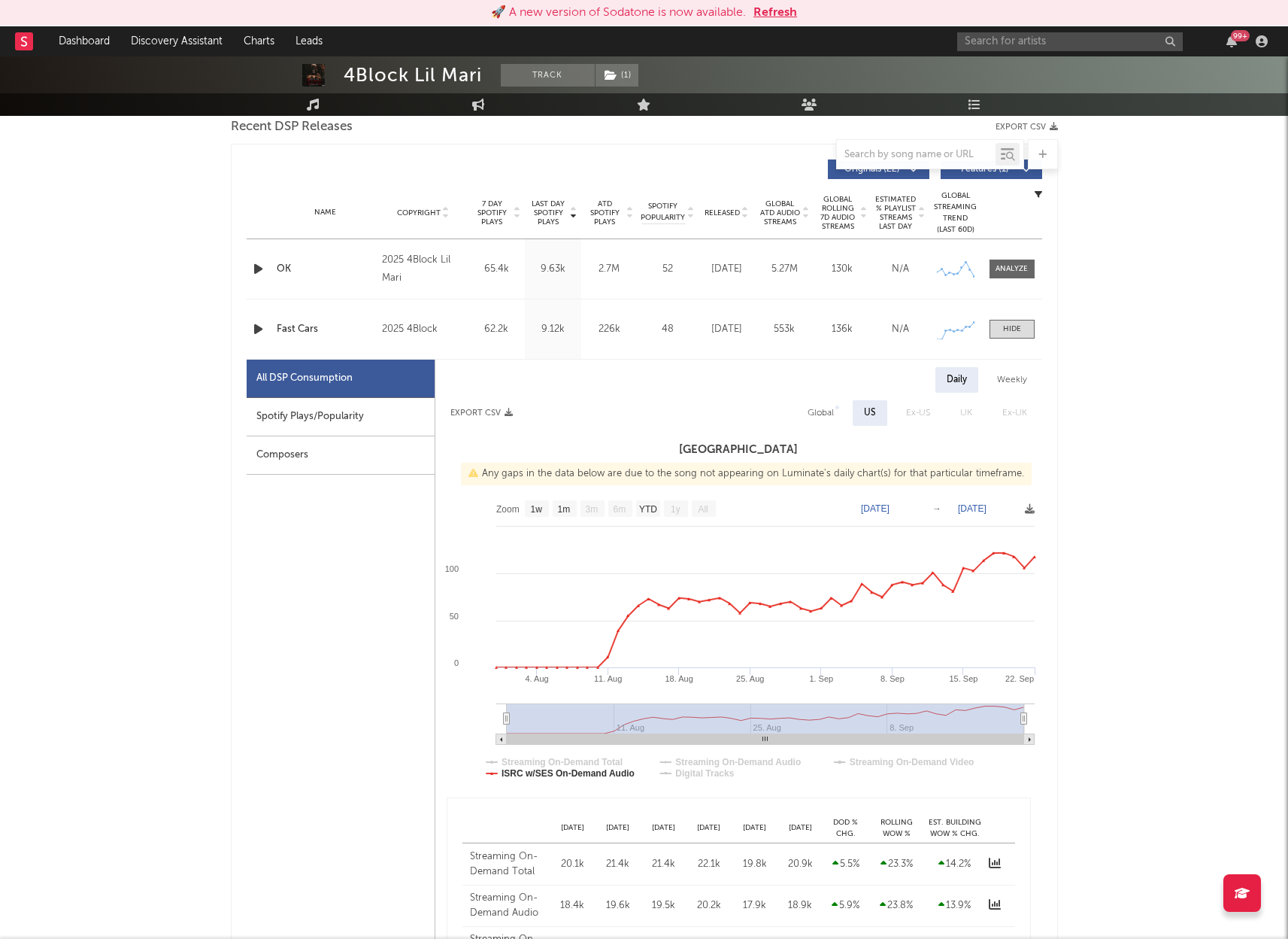
click at [258, 325] on icon "button" at bounding box center [258, 329] width 16 height 19
click at [258, 325] on icon "button" at bounding box center [257, 329] width 15 height 19
click at [254, 329] on icon "button" at bounding box center [258, 329] width 16 height 19
click at [1013, 328] on div at bounding box center [1012, 328] width 18 height 11
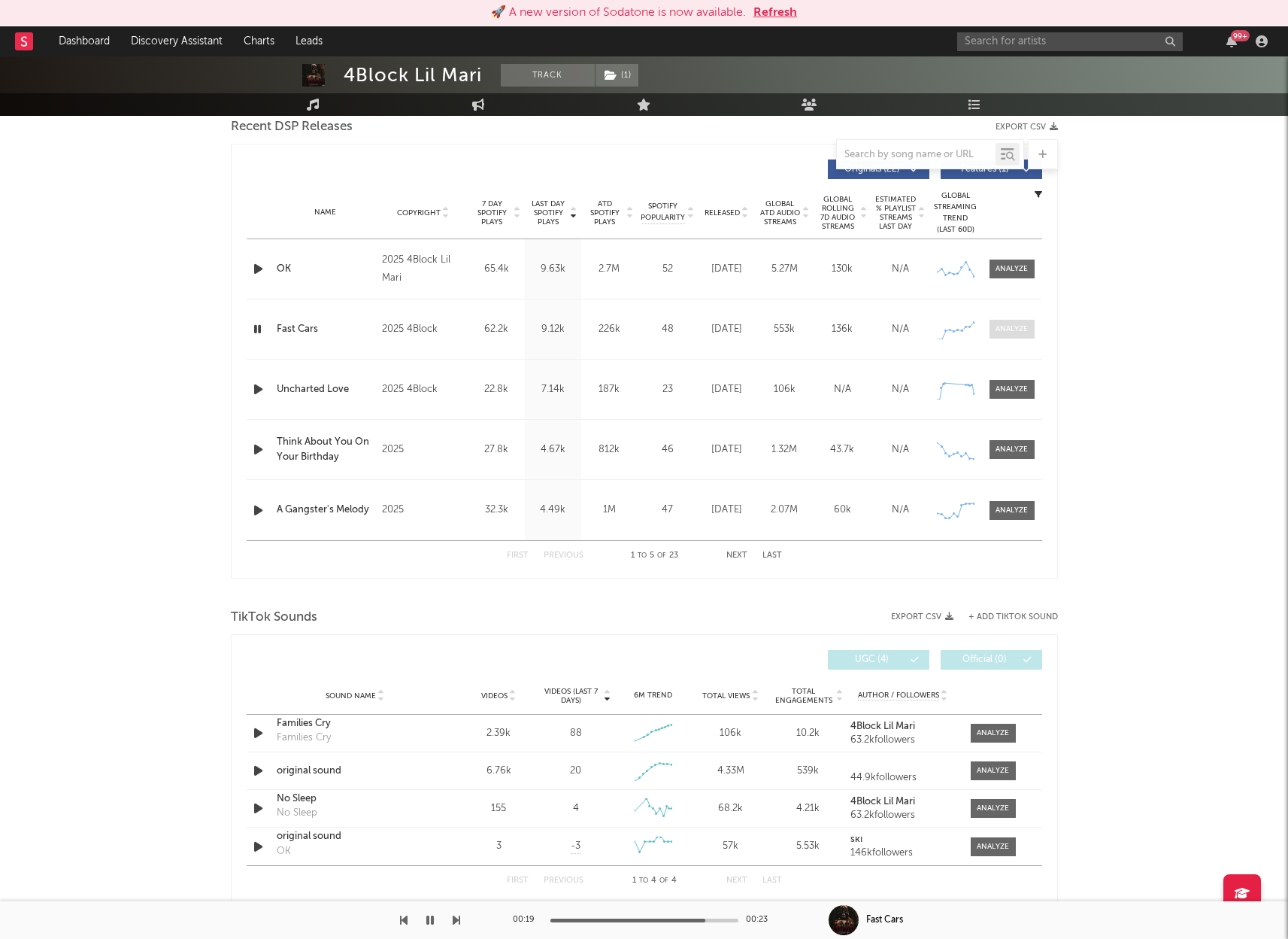
click at [1014, 332] on div at bounding box center [1011, 328] width 32 height 11
select select "1w"
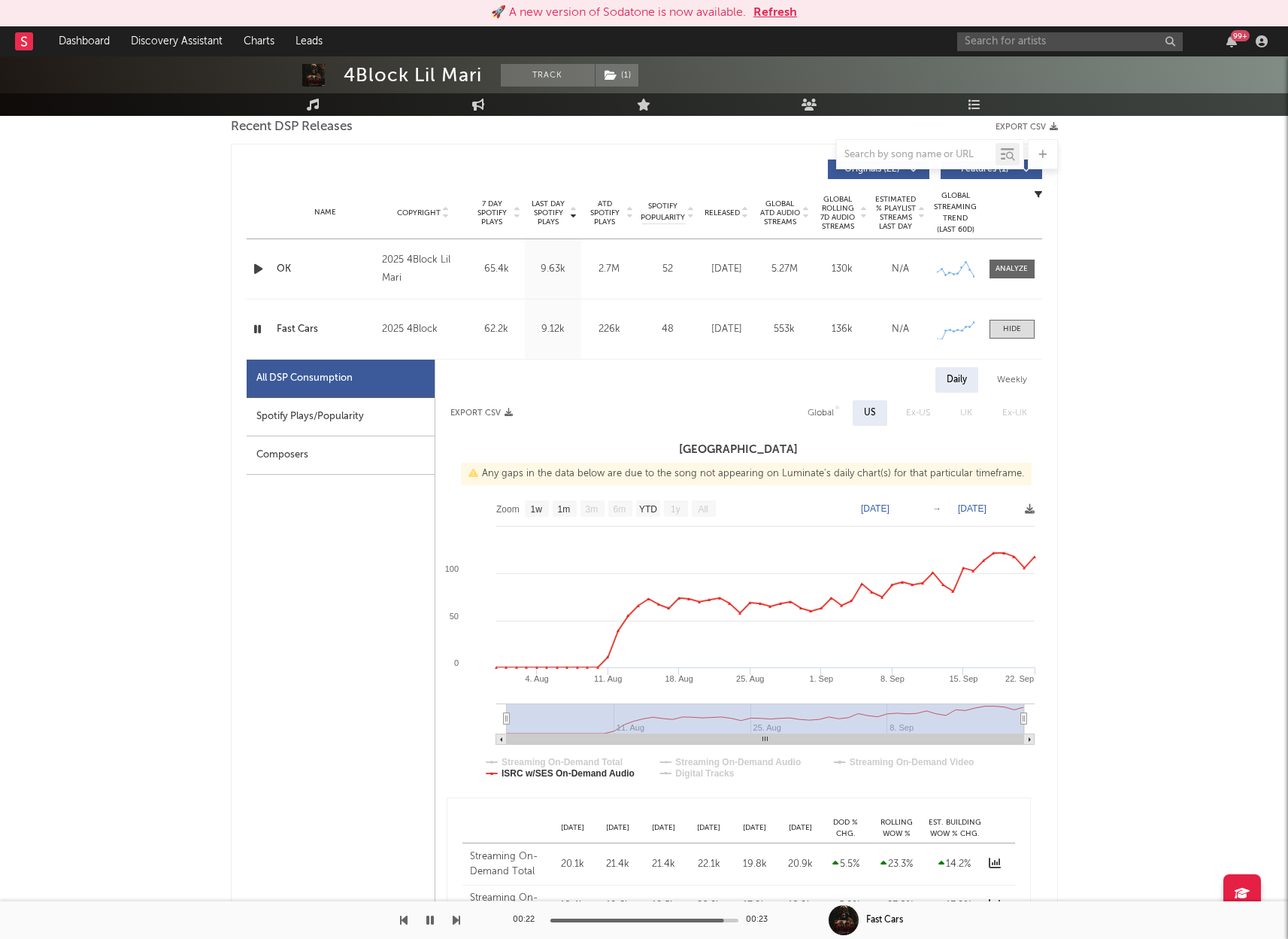
click at [1010, 373] on div "Weekly" at bounding box center [1012, 380] width 53 height 26
select select "1w"
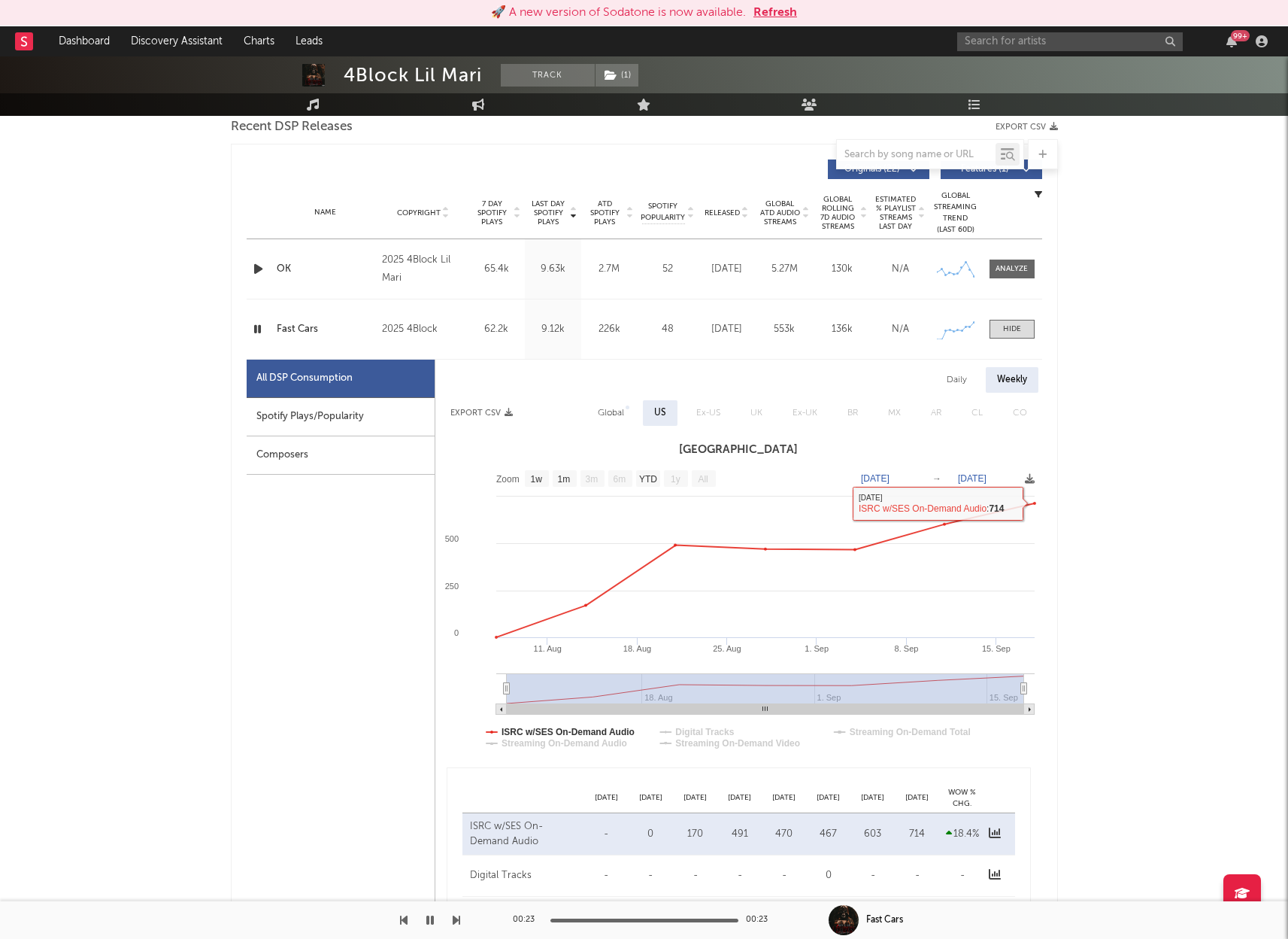
click at [965, 377] on div "Daily" at bounding box center [957, 380] width 43 height 26
select select "1w"
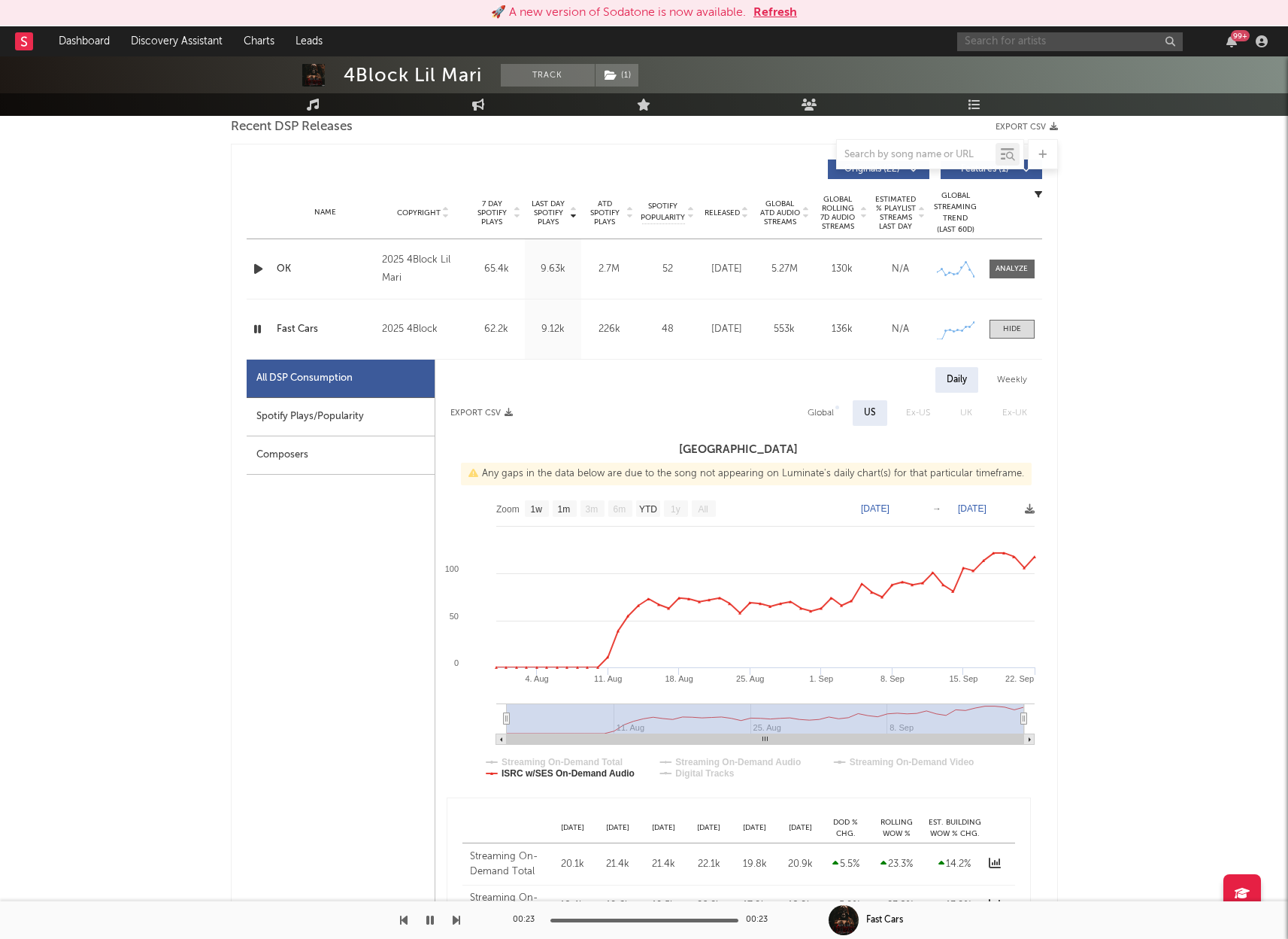
click at [997, 36] on input "text" at bounding box center [1070, 41] width 226 height 19
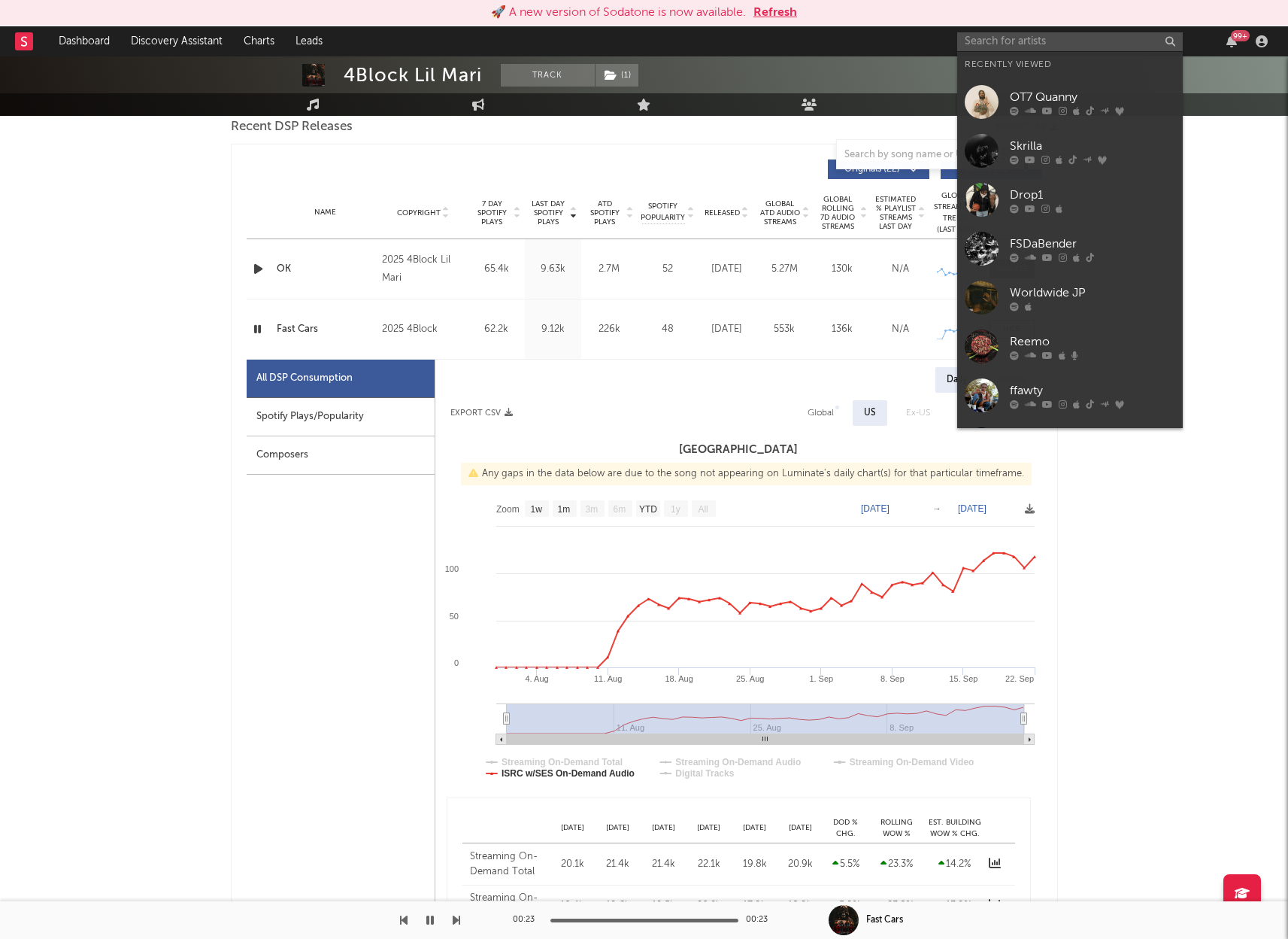
click at [687, 139] on div at bounding box center [644, 154] width 828 height 30
